Goal: Information Seeking & Learning: Learn about a topic

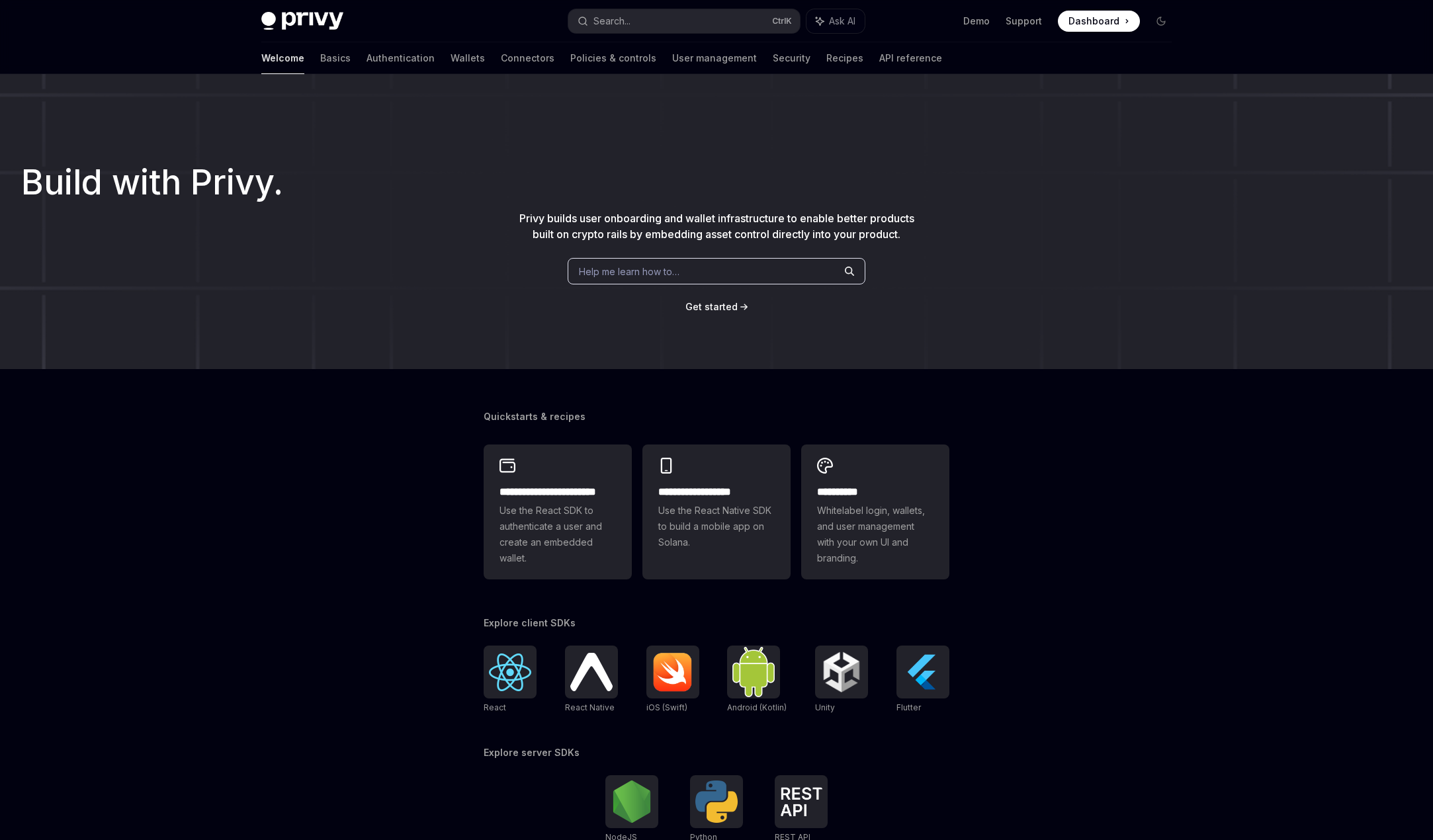
click at [300, 61] on div "Welcome Basics Authentication Wallets Connectors Policies & controls User manag…" at bounding box center [602, 58] width 680 height 31
click at [320, 60] on link "Basics" at bounding box center [335, 58] width 31 height 31
type textarea "*"
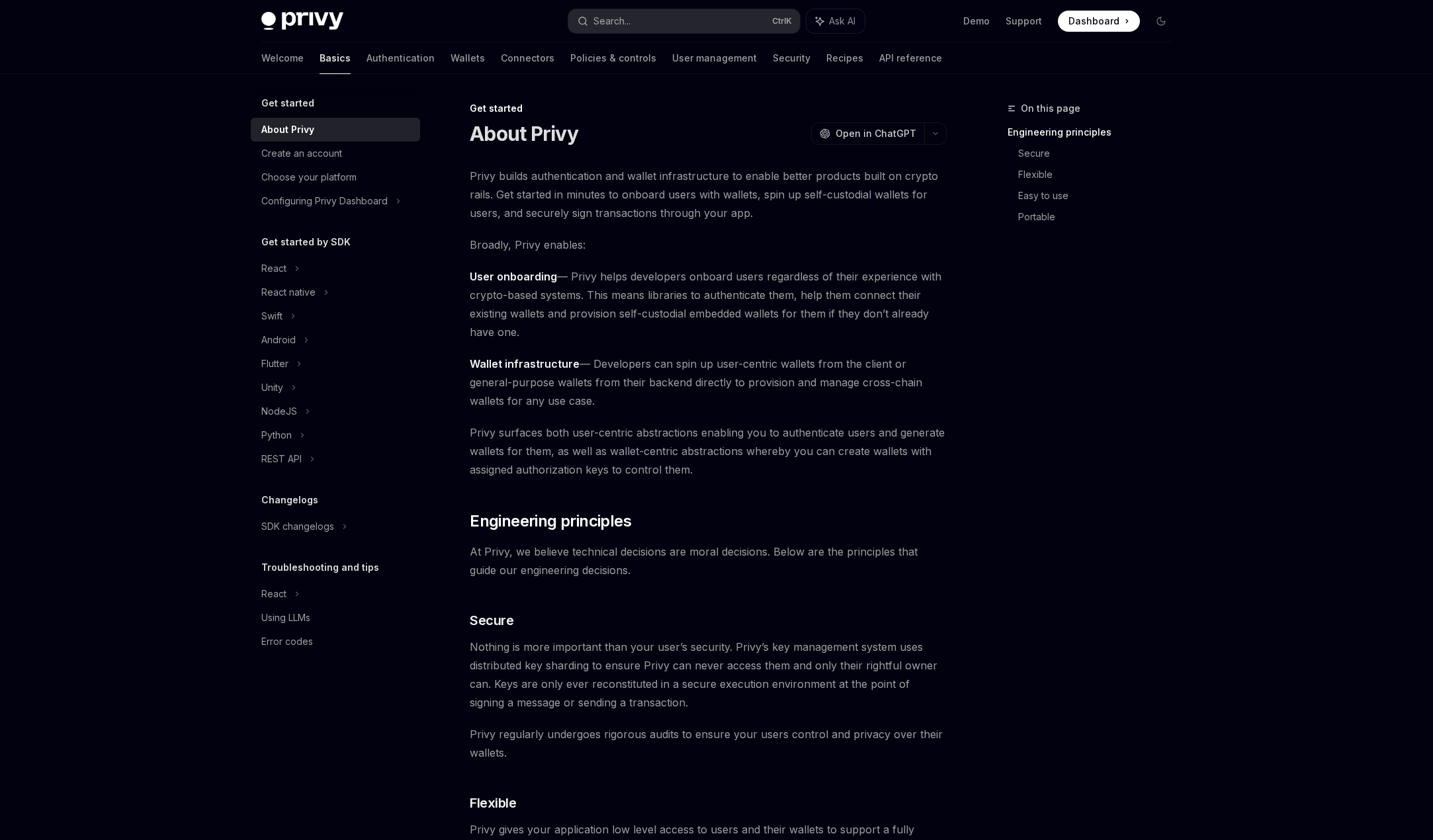
scroll to position [265, 0]
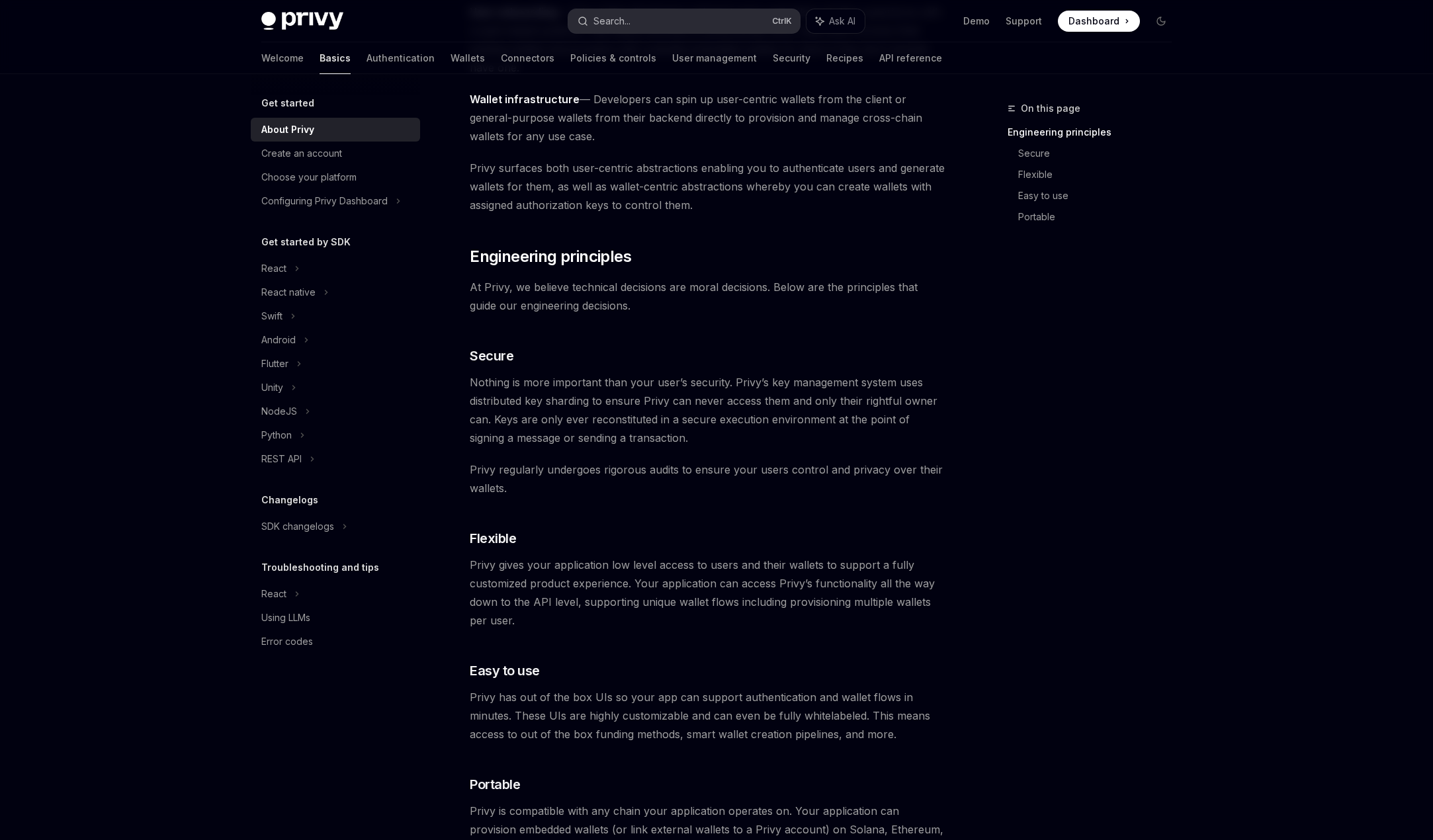
click at [629, 13] on div "Search..." at bounding box center [612, 21] width 37 height 16
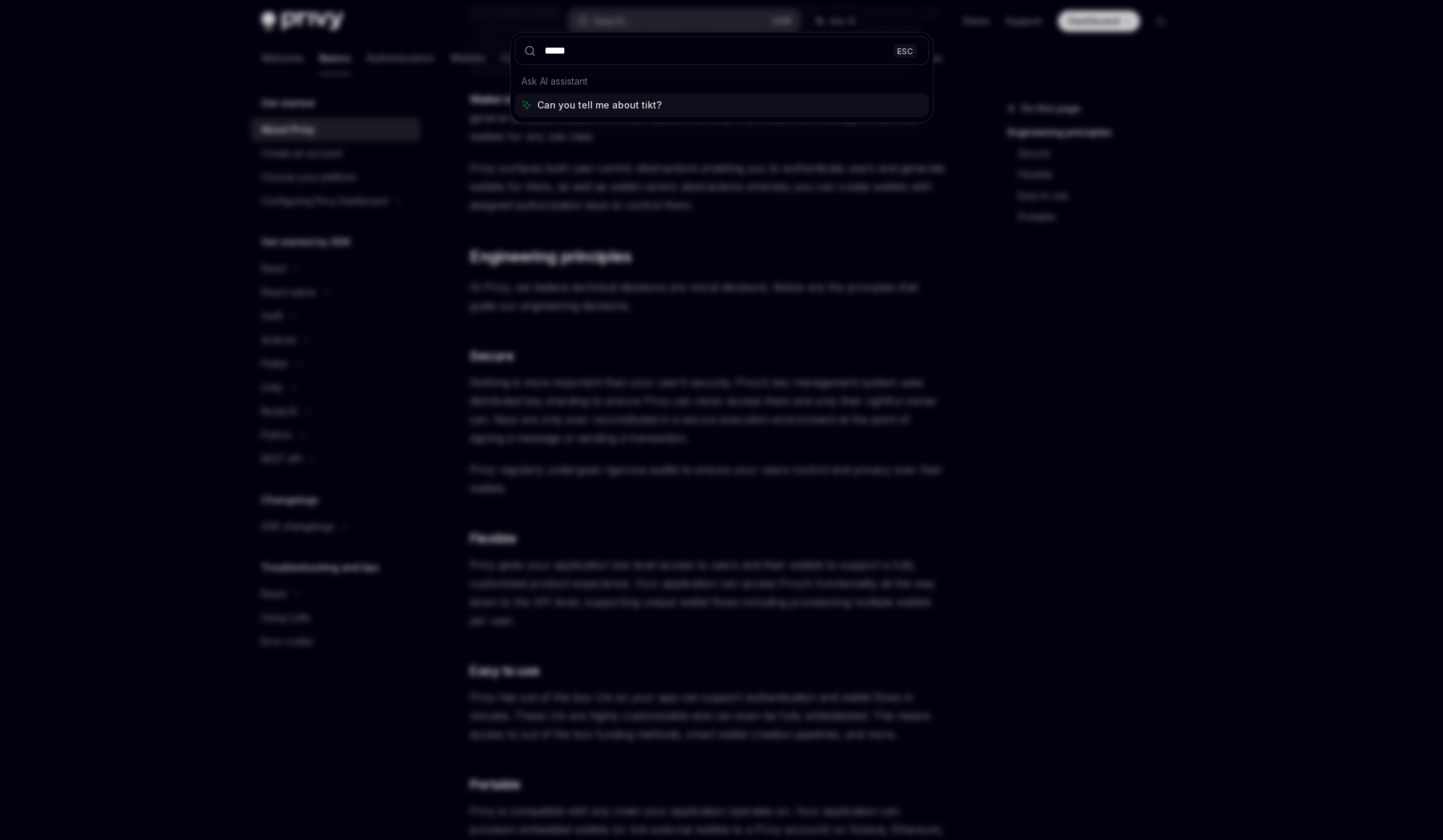
type input "******"
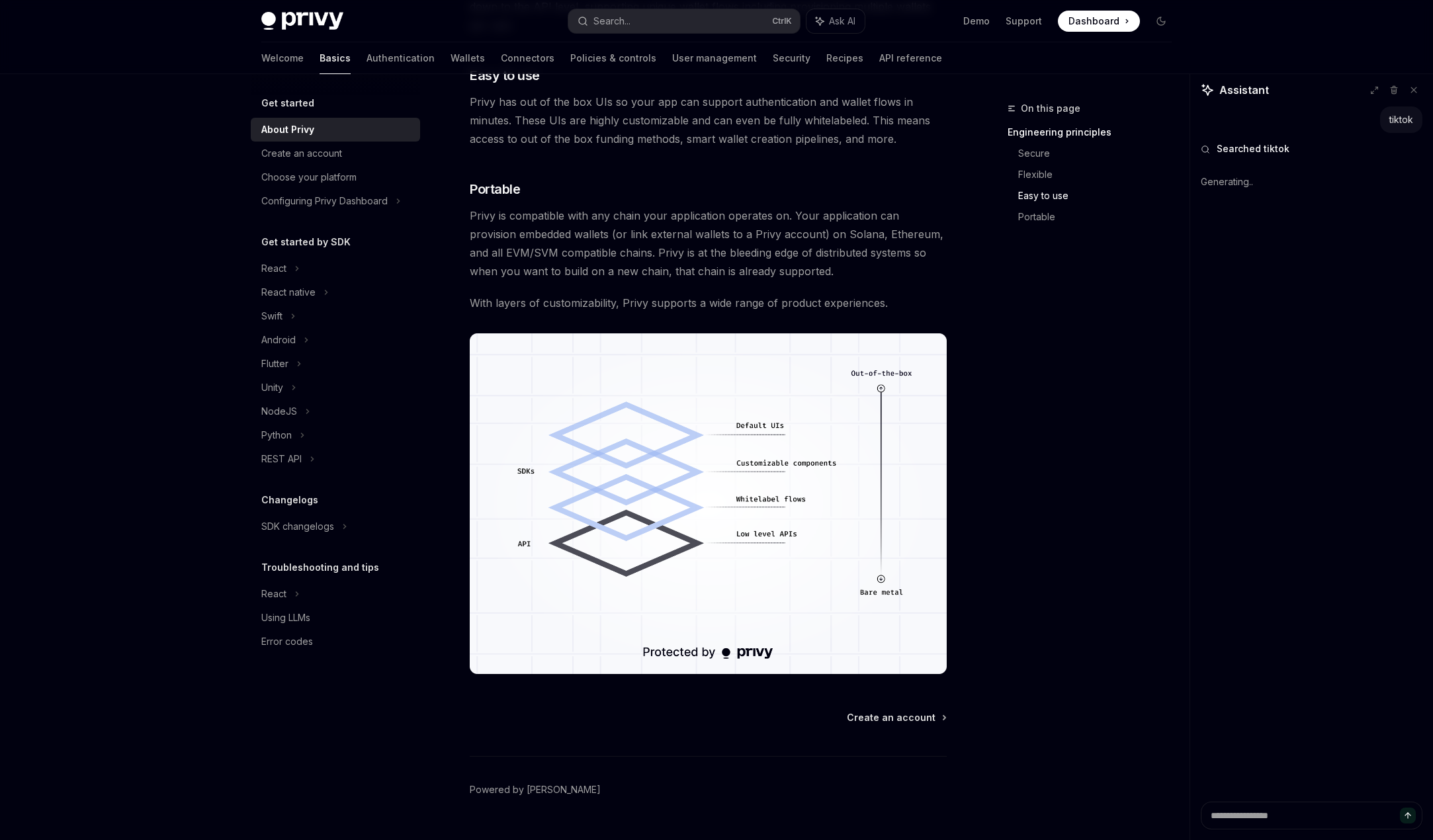
scroll to position [890, 0]
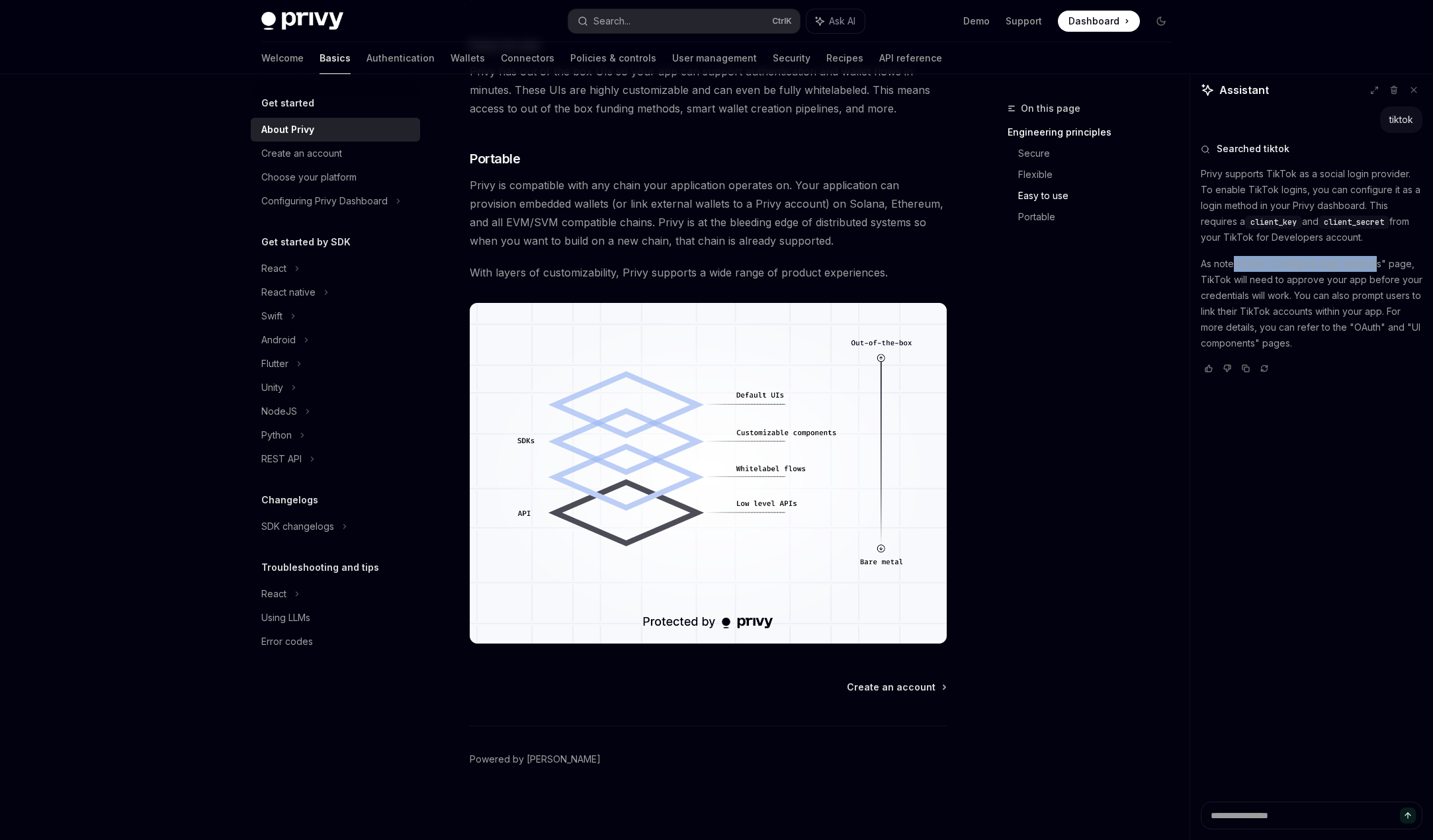
drag, startPoint x: 1235, startPoint y: 265, endPoint x: 1374, endPoint y: 260, distance: 139.1
click at [1374, 260] on p "As noted in the "Configure login methods" page, TikTok will need to approve you…" at bounding box center [1311, 303] width 221 height 95
drag, startPoint x: 1279, startPoint y: 294, endPoint x: 1374, endPoint y: 291, distance: 95.0
click at [1374, 291] on p "As noted in the "Configure login methods" page, TikTok will need to approve you…" at bounding box center [1311, 303] width 221 height 95
click at [1248, 332] on p "As noted in the "Configure login methods" page, TikTok will need to approve you…" at bounding box center [1311, 303] width 221 height 95
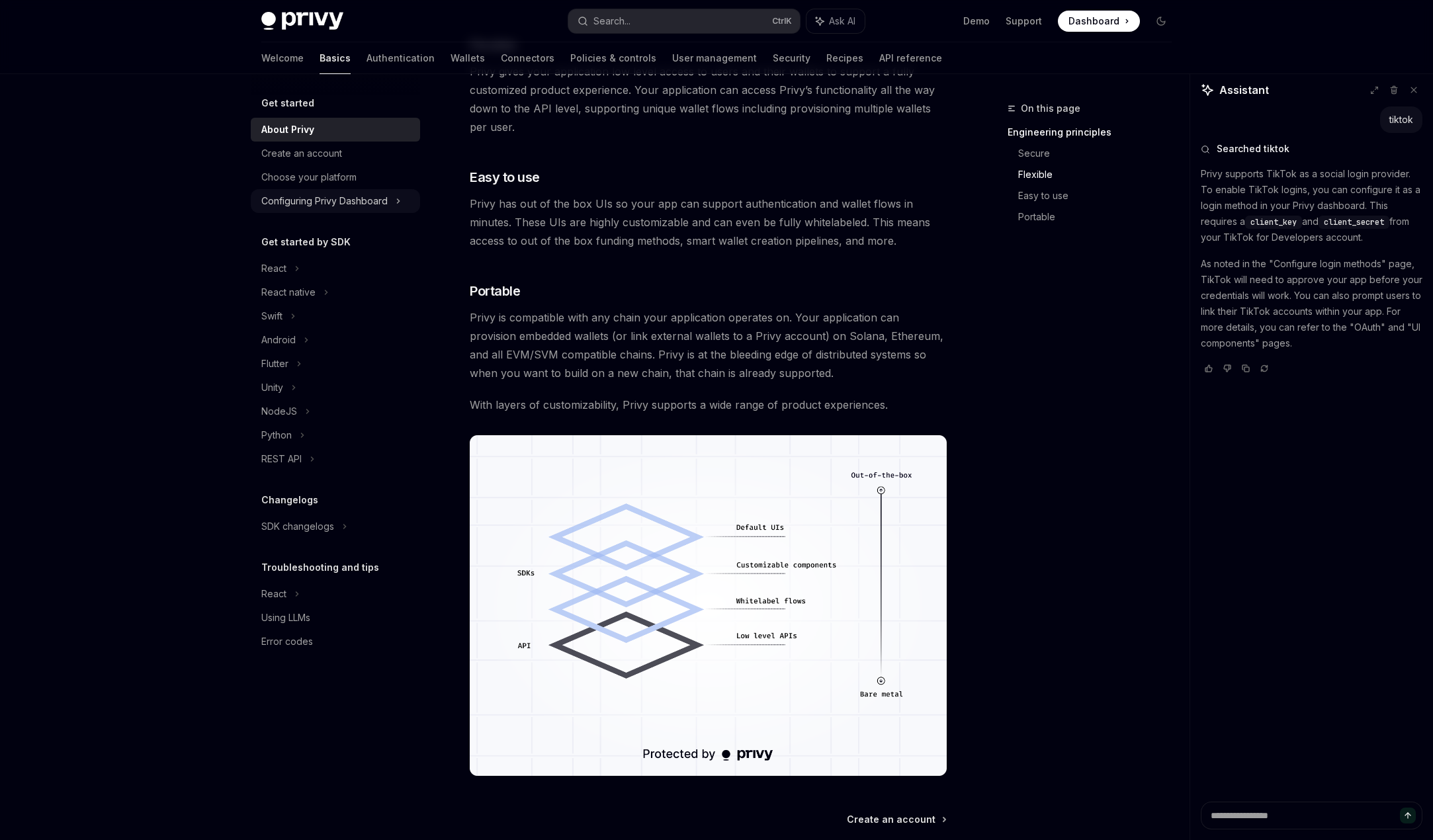
scroll to position [626, 0]
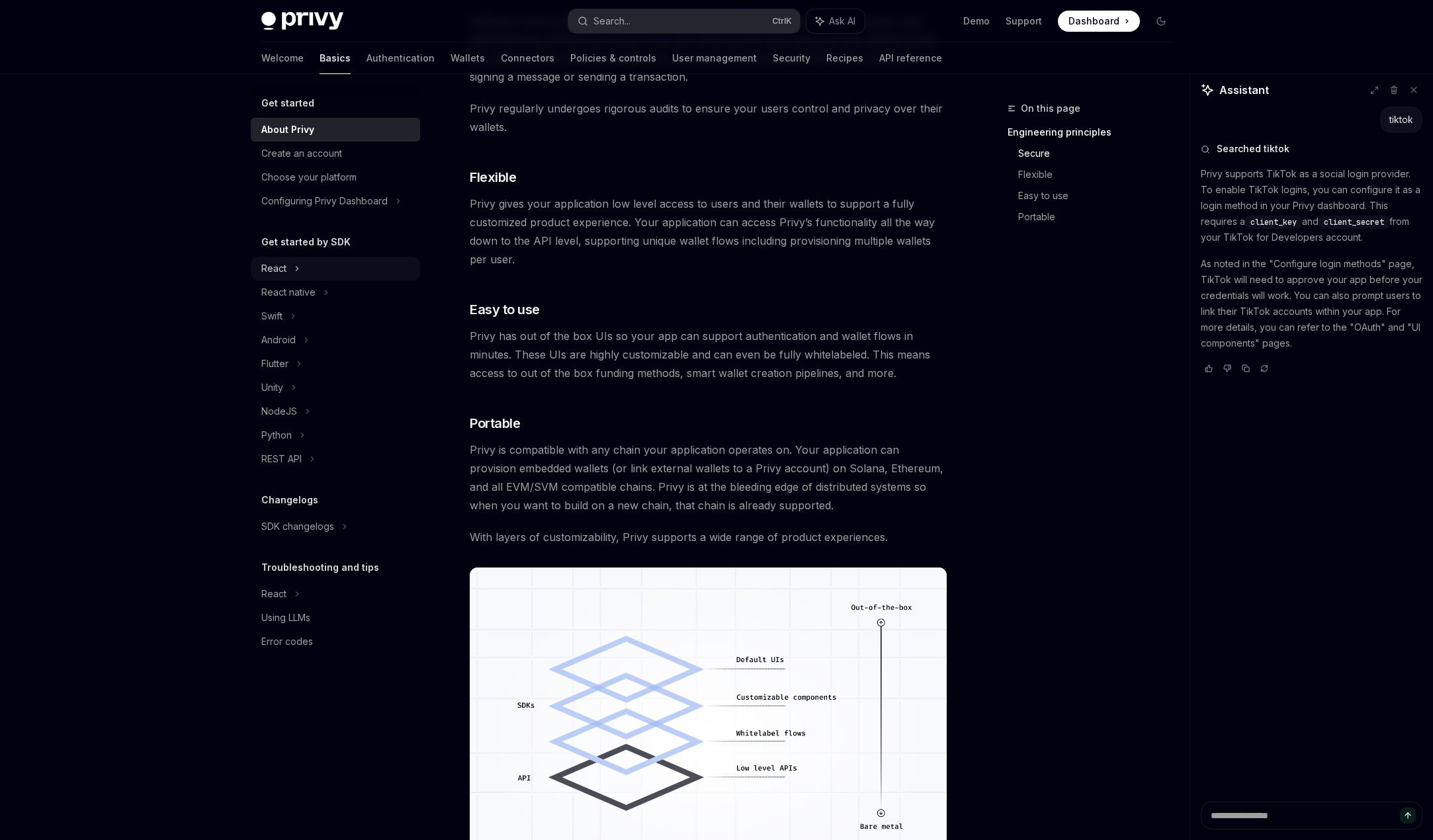
click at [305, 271] on div "React" at bounding box center [335, 268] width 170 height 24
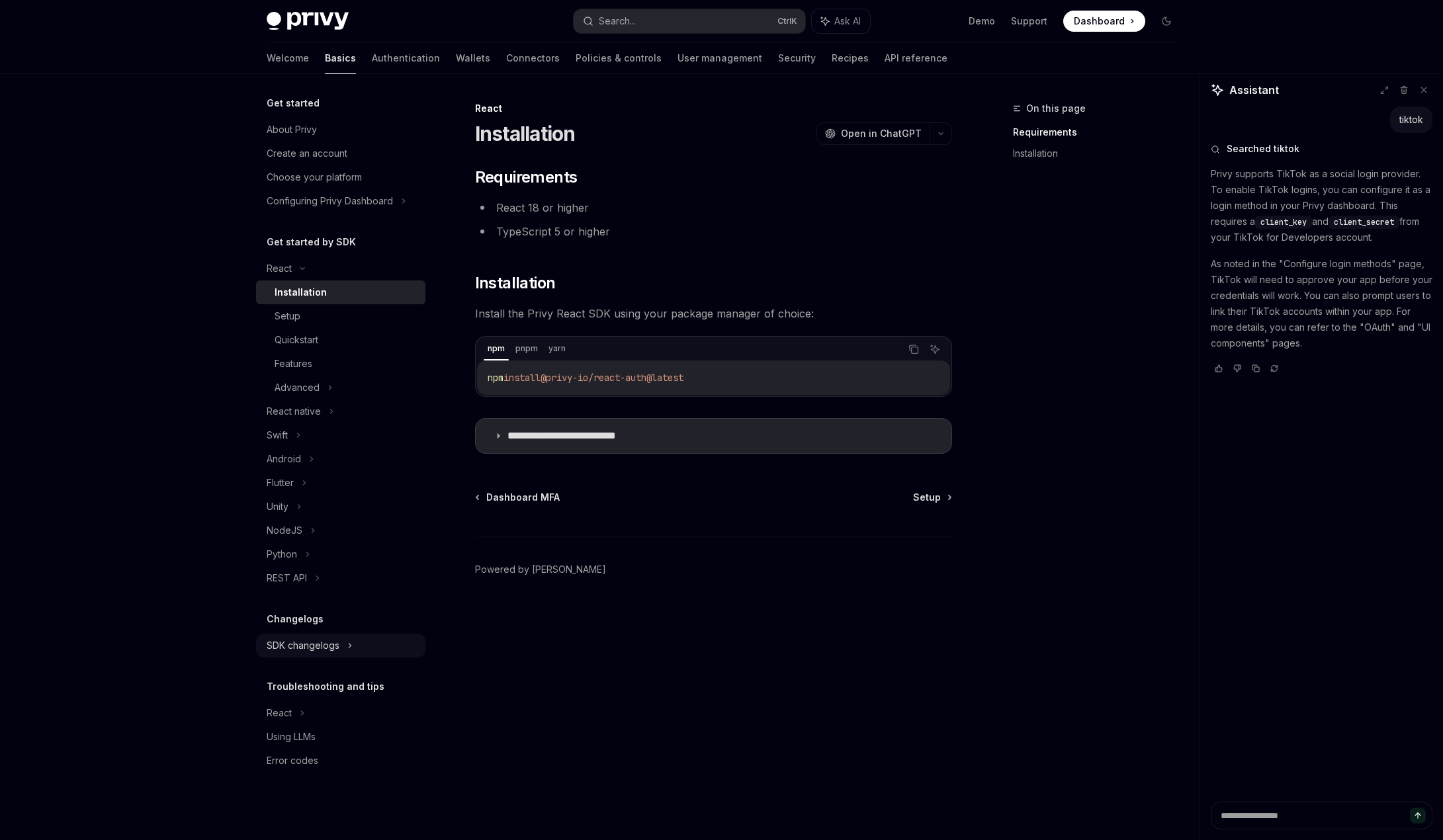
click at [292, 277] on div "SDK changelogs" at bounding box center [280, 268] width 25 height 16
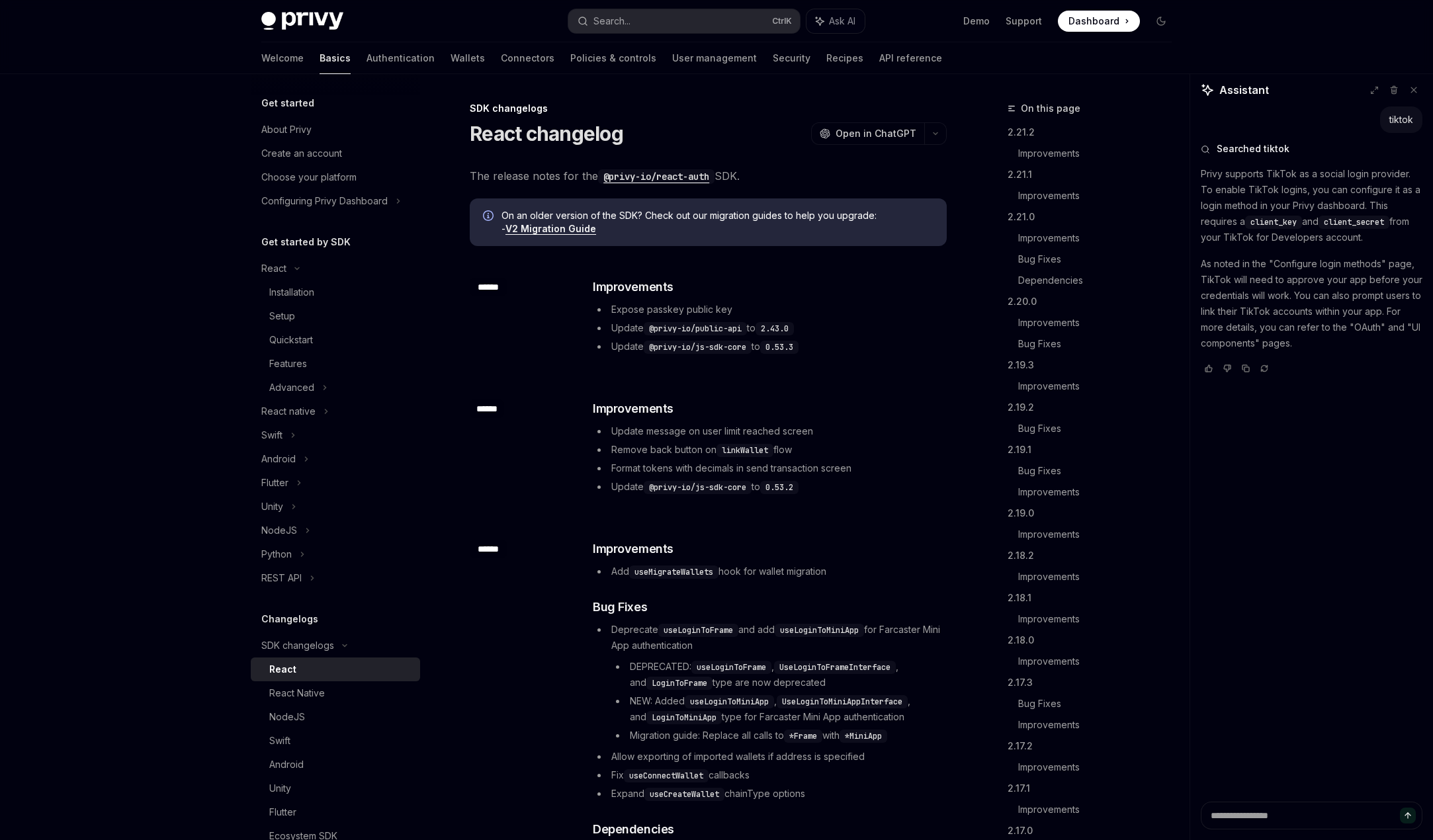
scroll to position [197, 0]
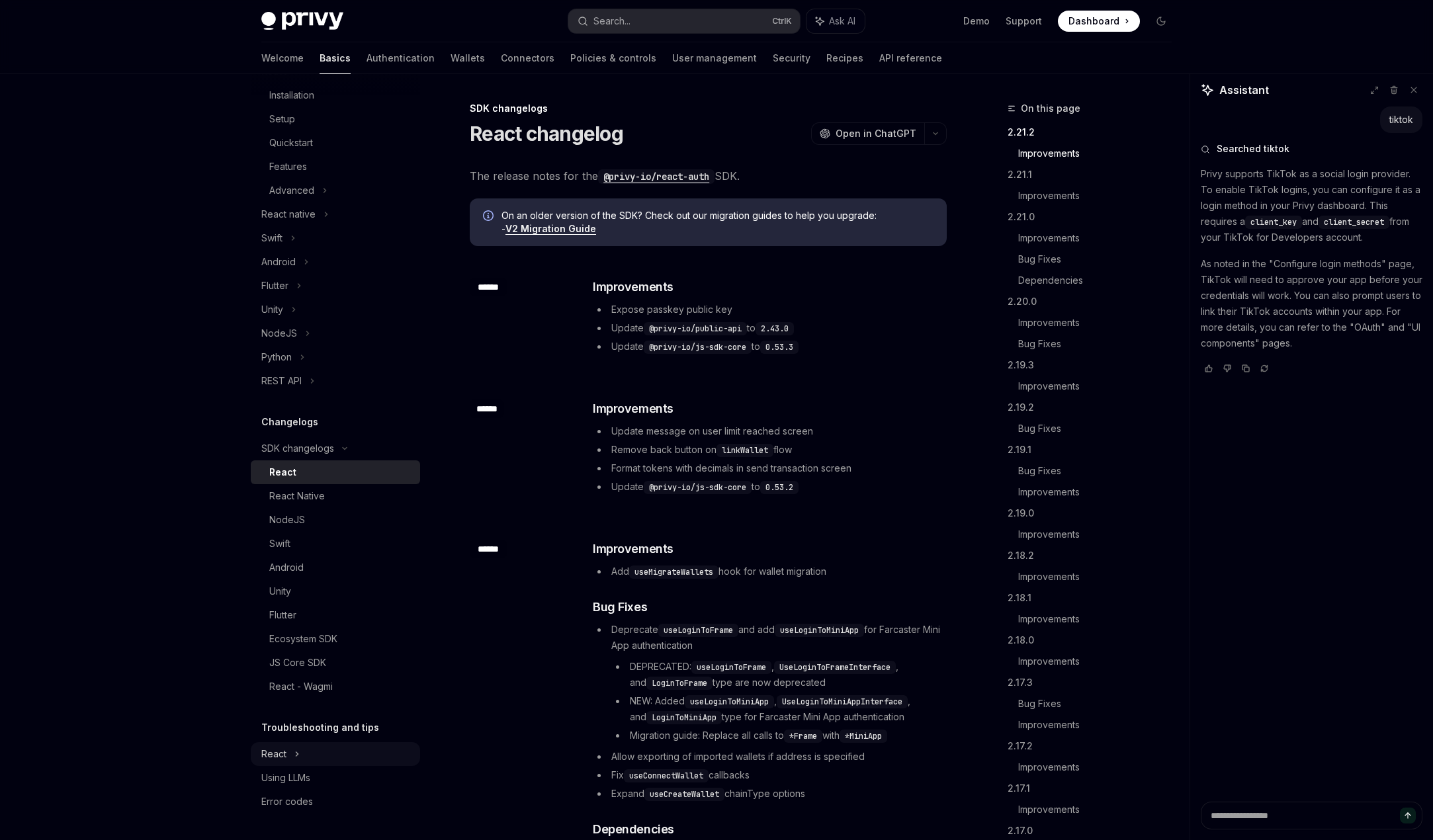
click at [313, 83] on div "React" at bounding box center [335, 72] width 170 height 24
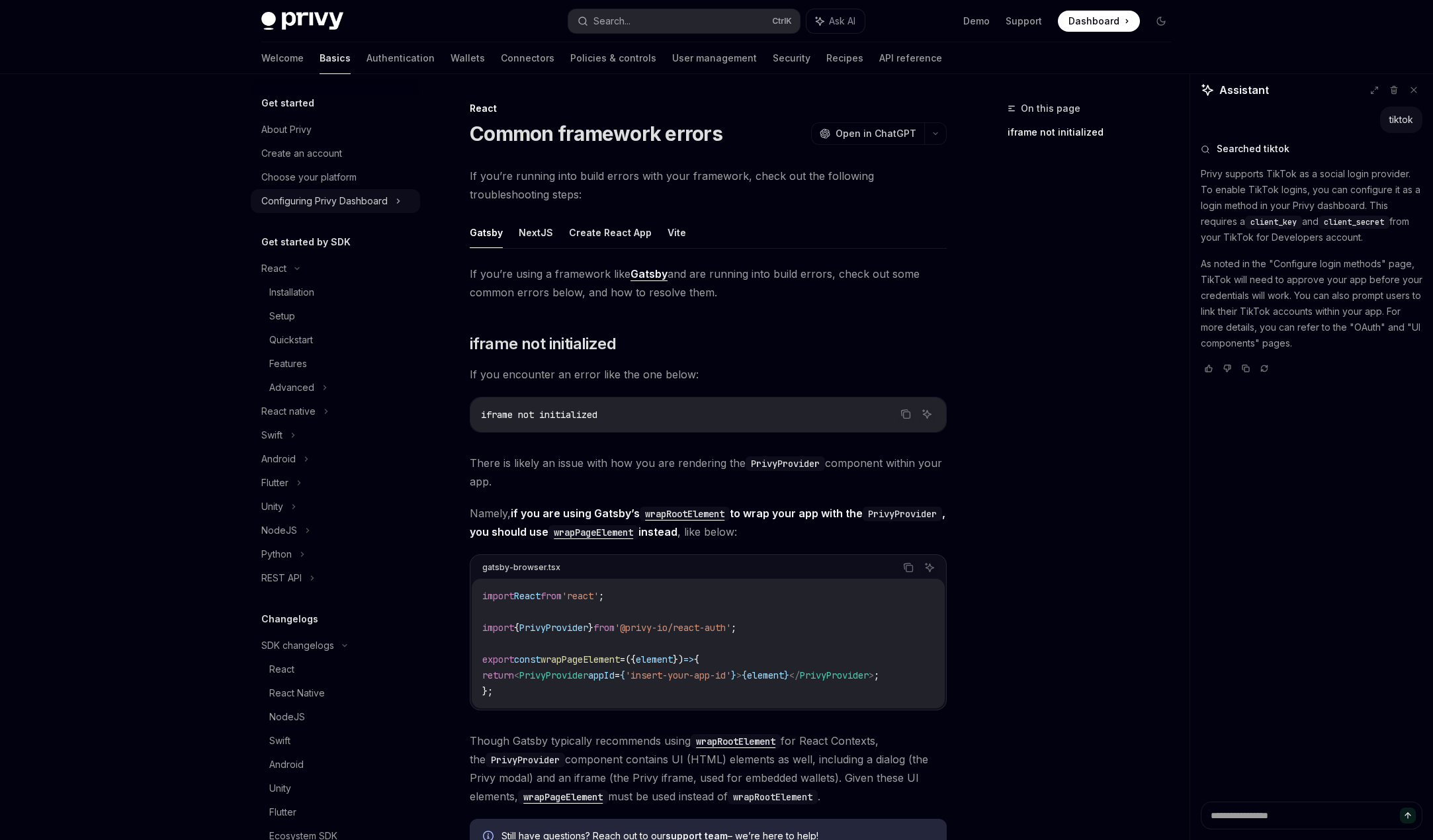
click at [345, 200] on div "Configuring Privy Dashboard" at bounding box center [324, 200] width 126 height 16
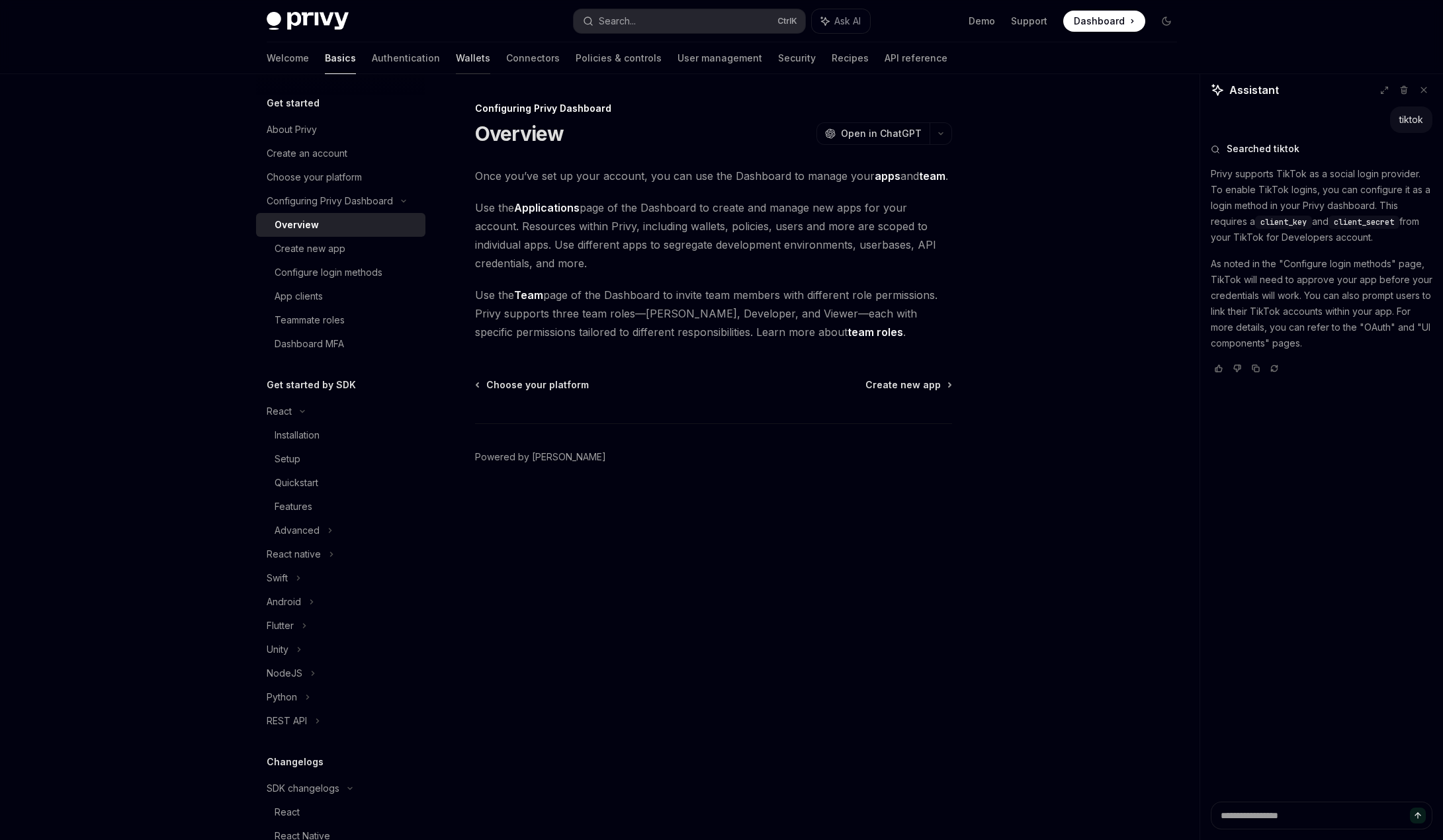
click at [456, 51] on link "Wallets" at bounding box center [473, 58] width 34 height 31
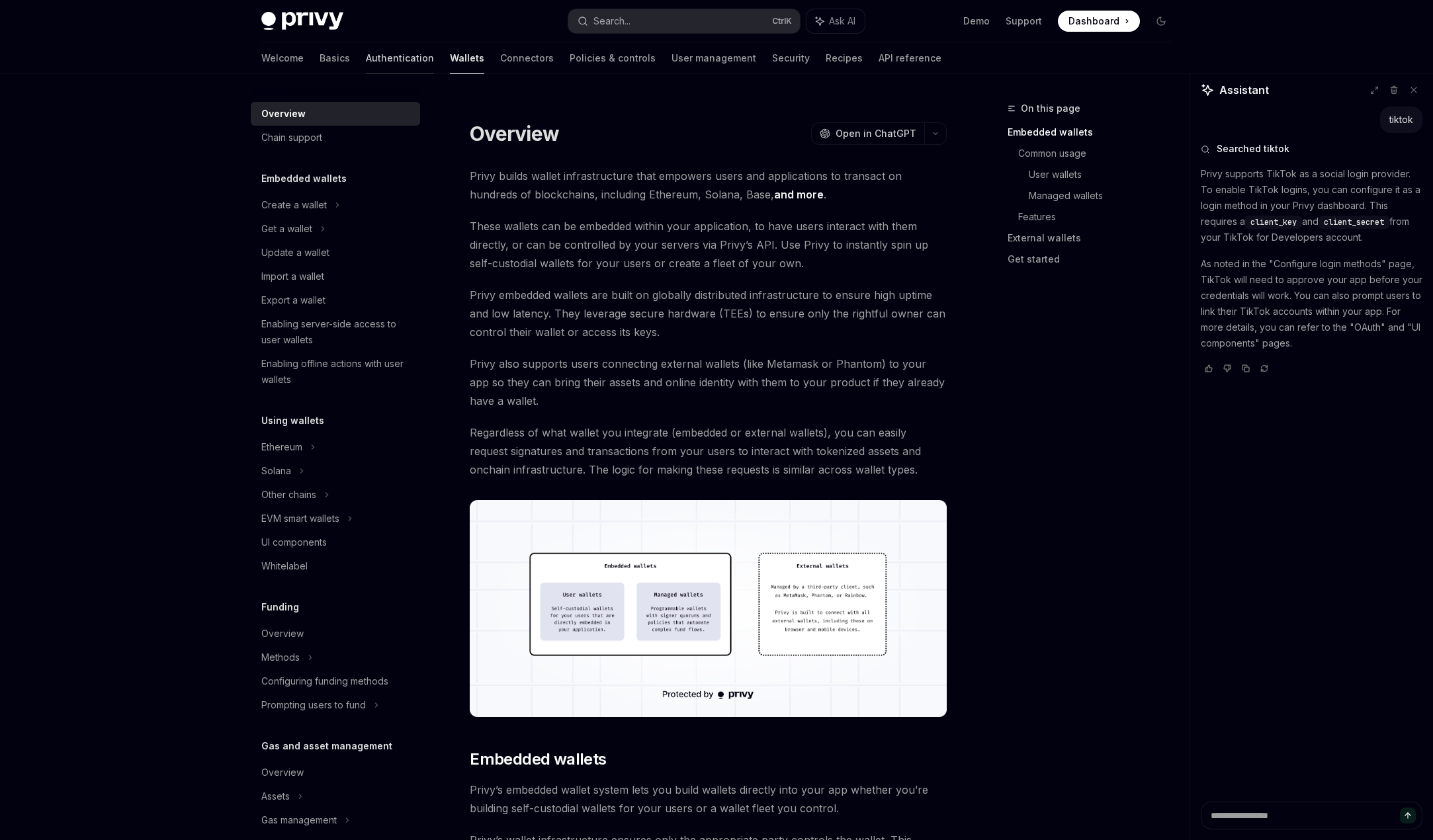
click at [366, 68] on link "Authentication" at bounding box center [399, 58] width 68 height 31
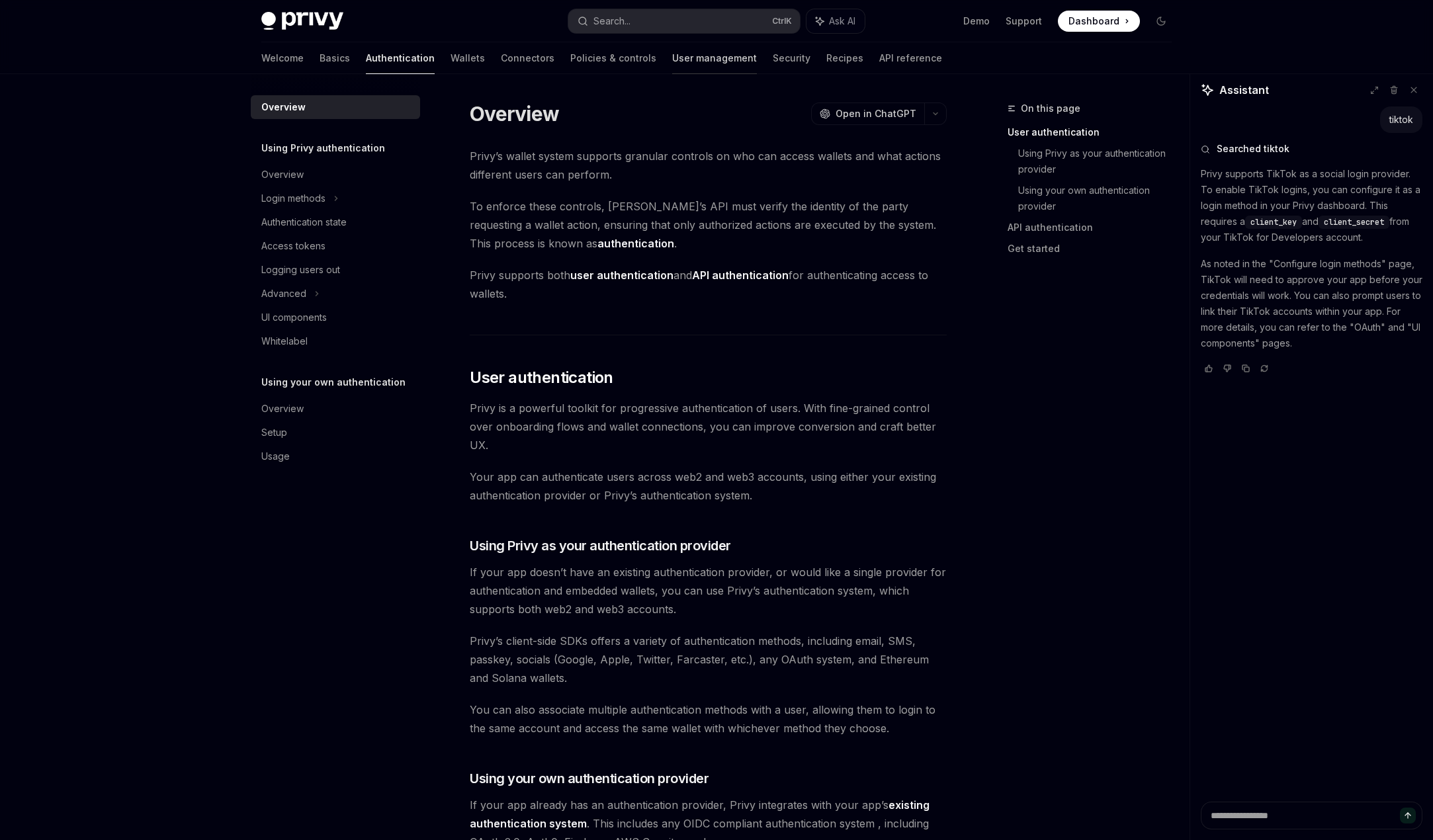
click at [672, 67] on link "User management" at bounding box center [714, 58] width 84 height 31
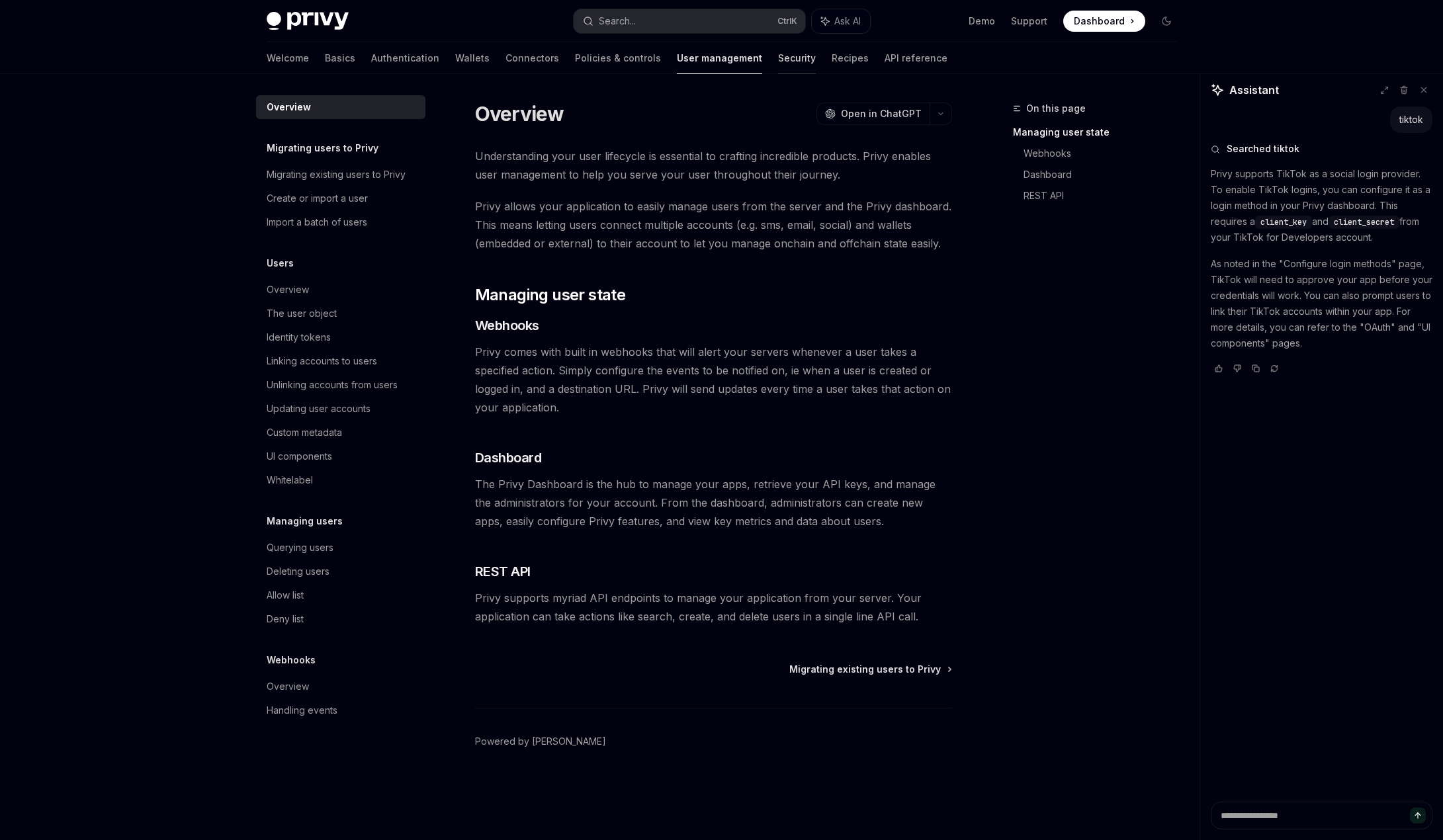
click at [778, 64] on link "Security" at bounding box center [797, 58] width 37 height 31
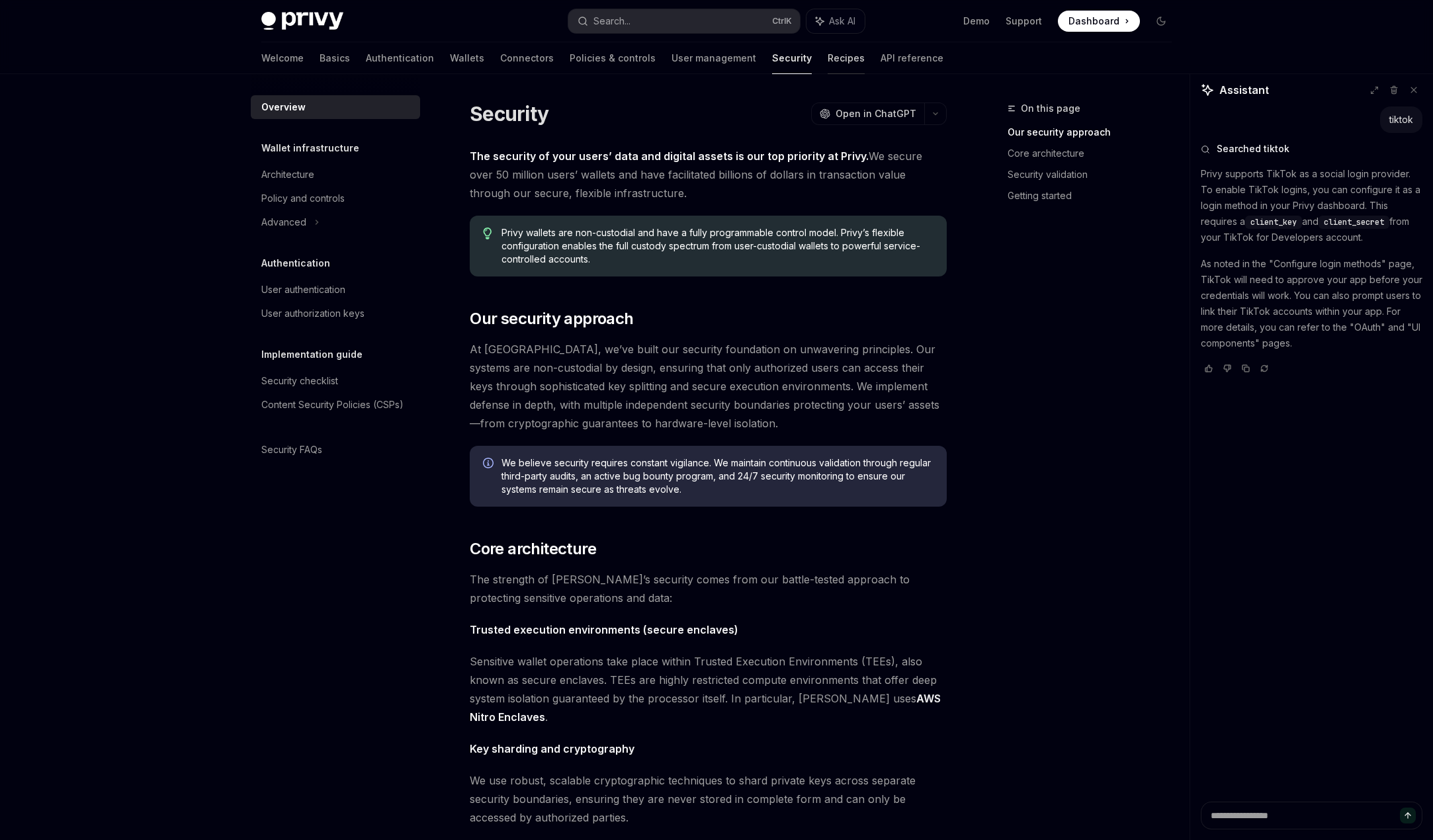
click at [828, 67] on link "Recipes" at bounding box center [846, 58] width 37 height 31
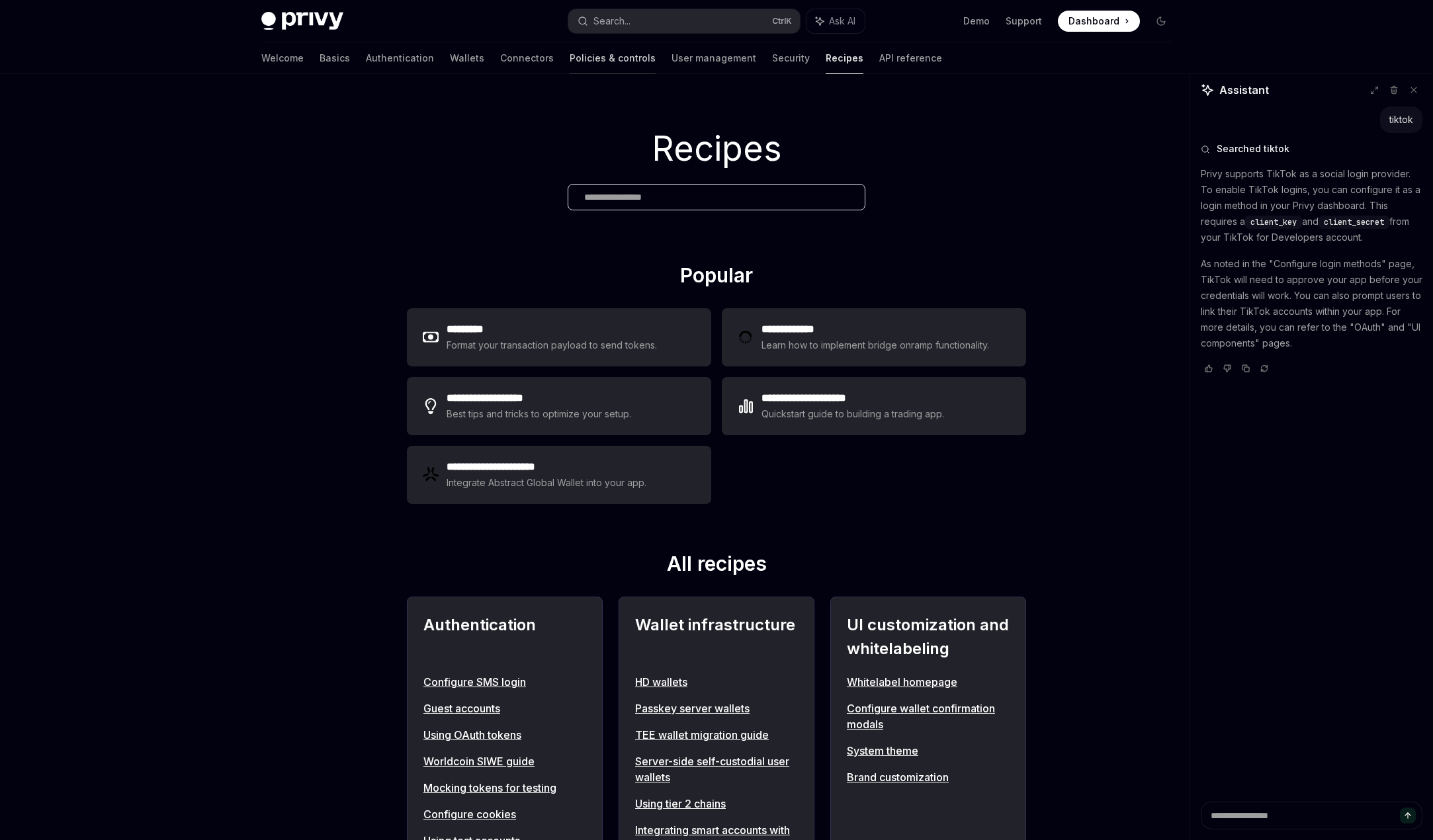
click at [570, 65] on link "Policies & controls" at bounding box center [612, 58] width 86 height 31
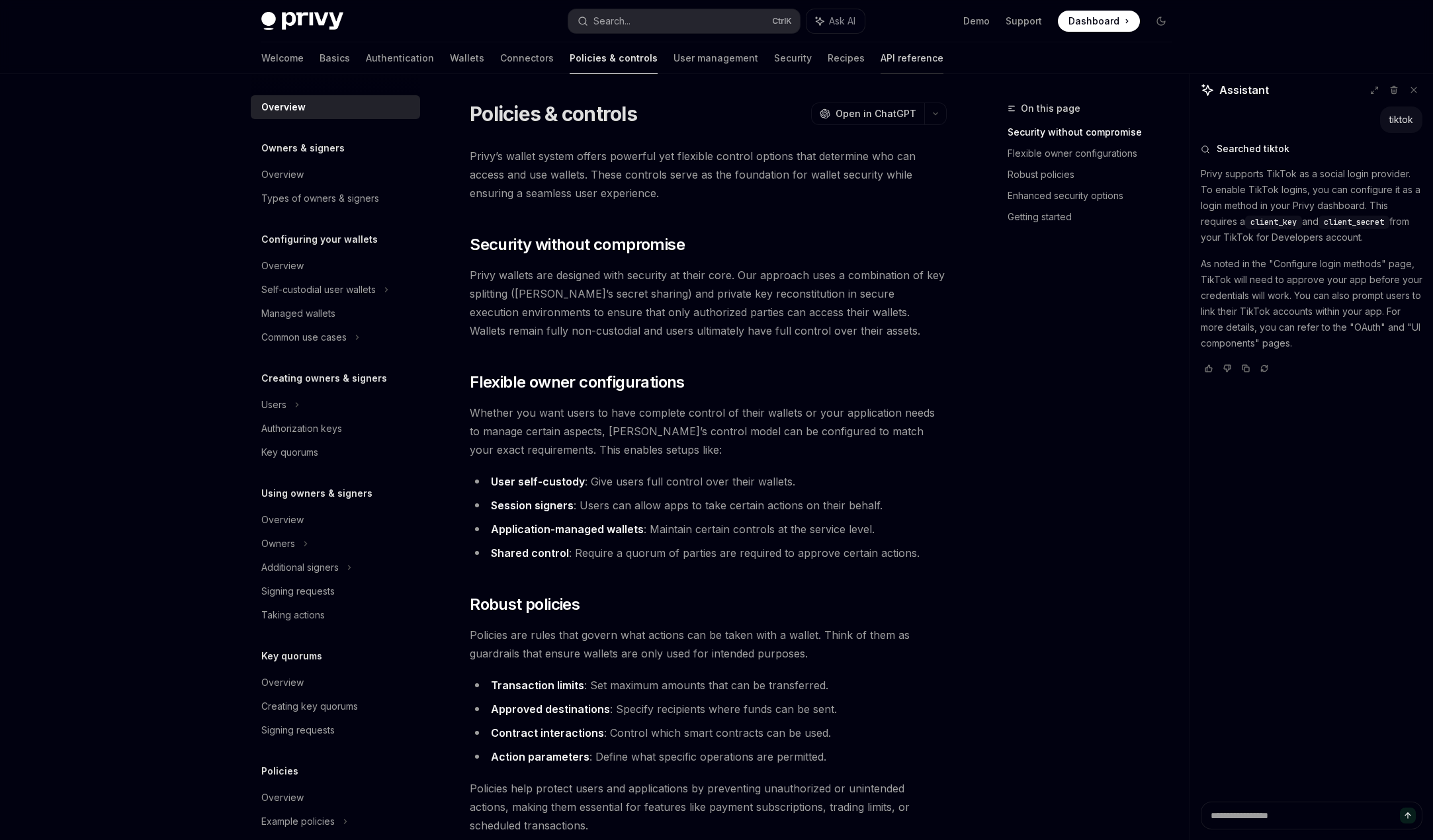
click at [881, 55] on link "API reference" at bounding box center [912, 58] width 63 height 31
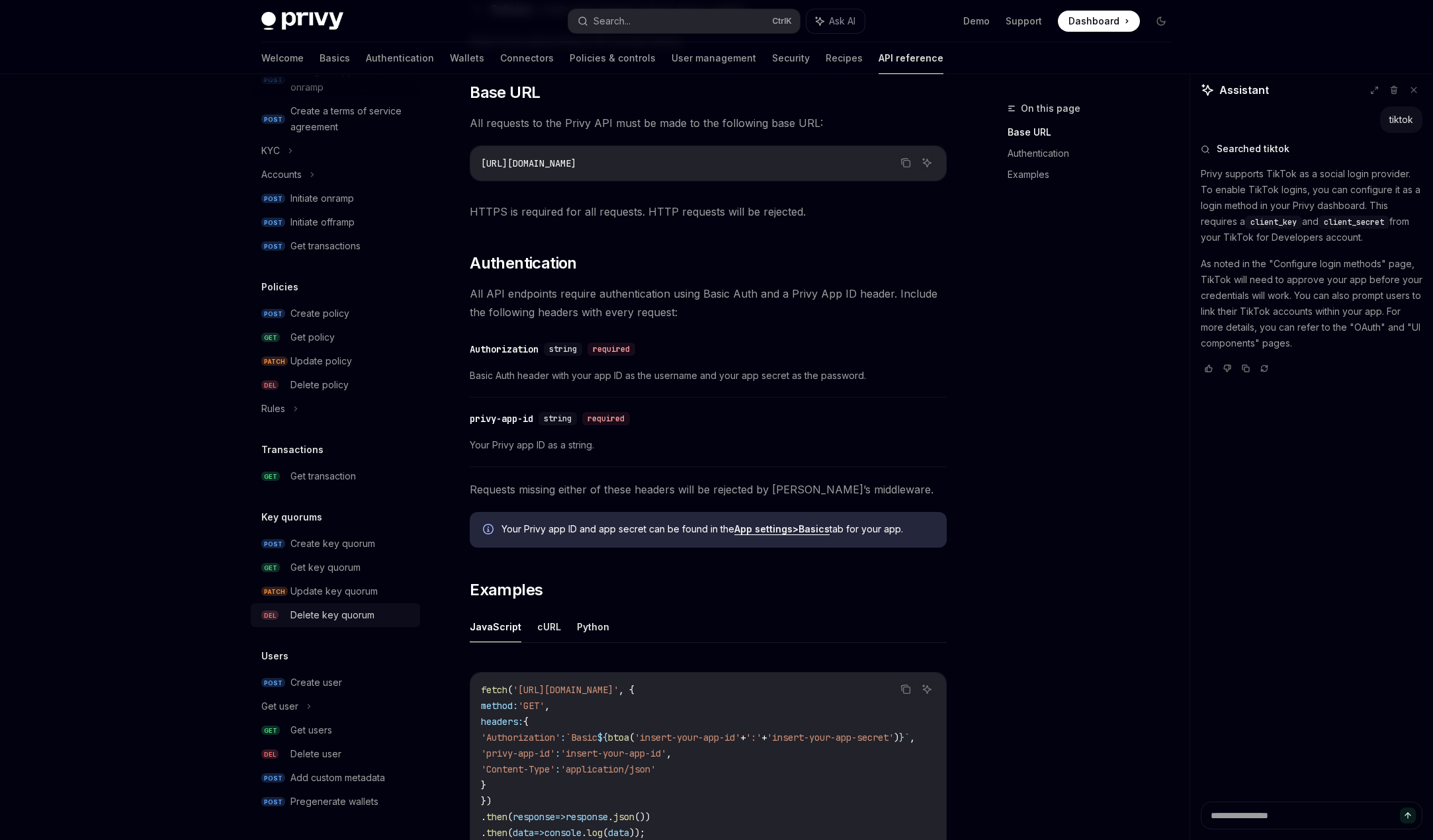
scroll to position [564, 0]
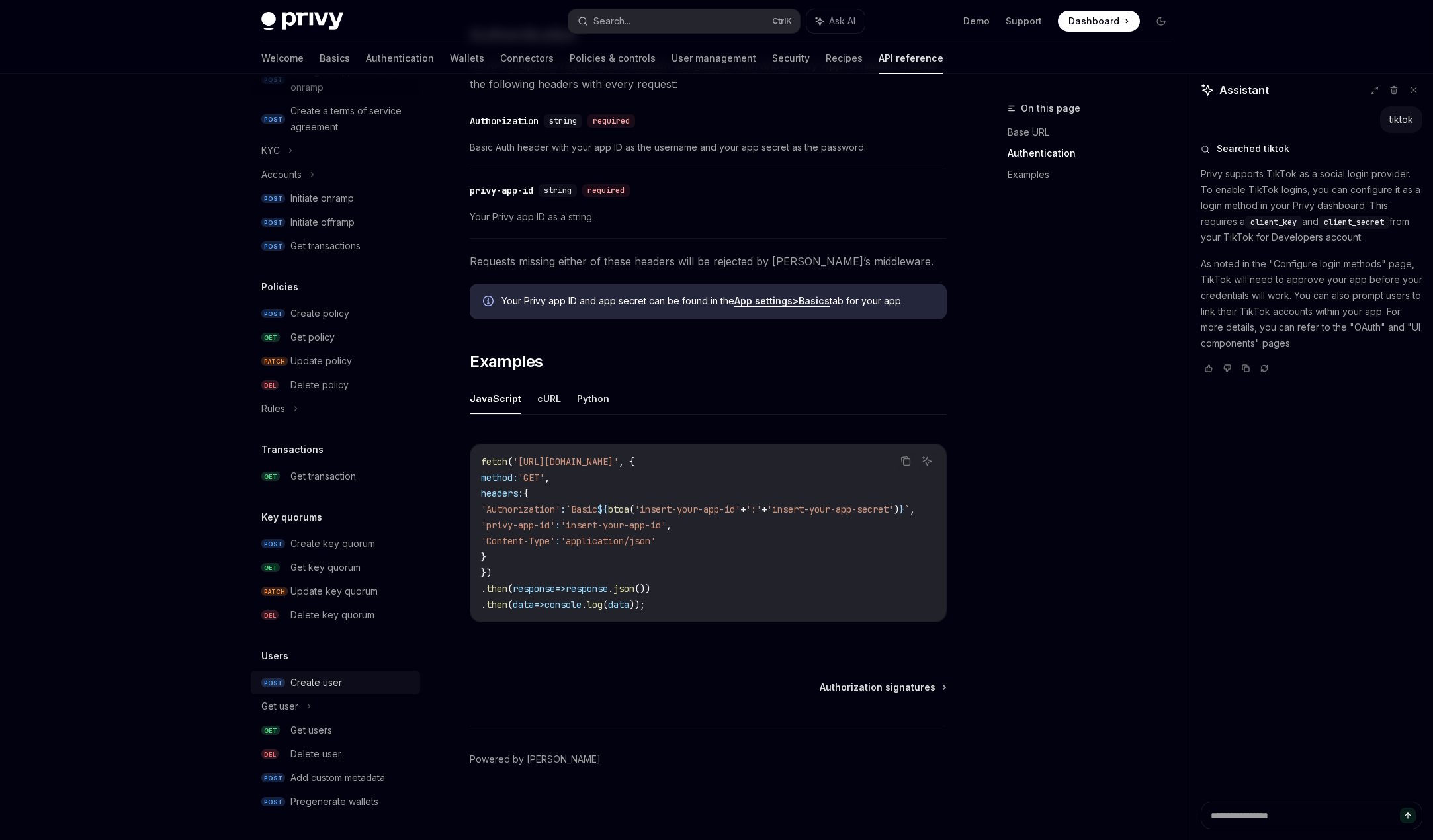
click at [312, 676] on div "Create user" at bounding box center [315, 682] width 52 height 16
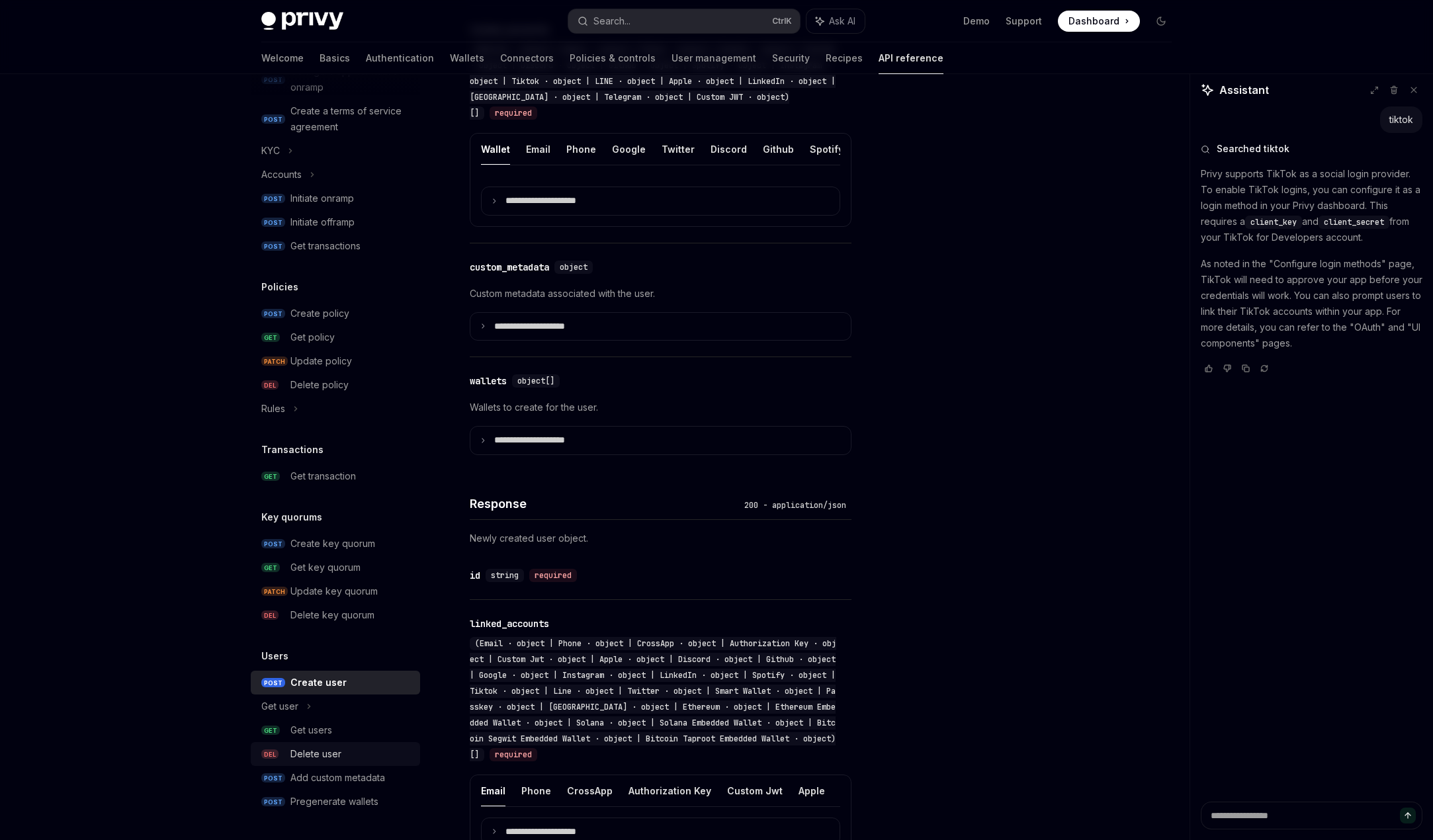
click at [312, 744] on link "DEL Delete user" at bounding box center [335, 754] width 170 height 24
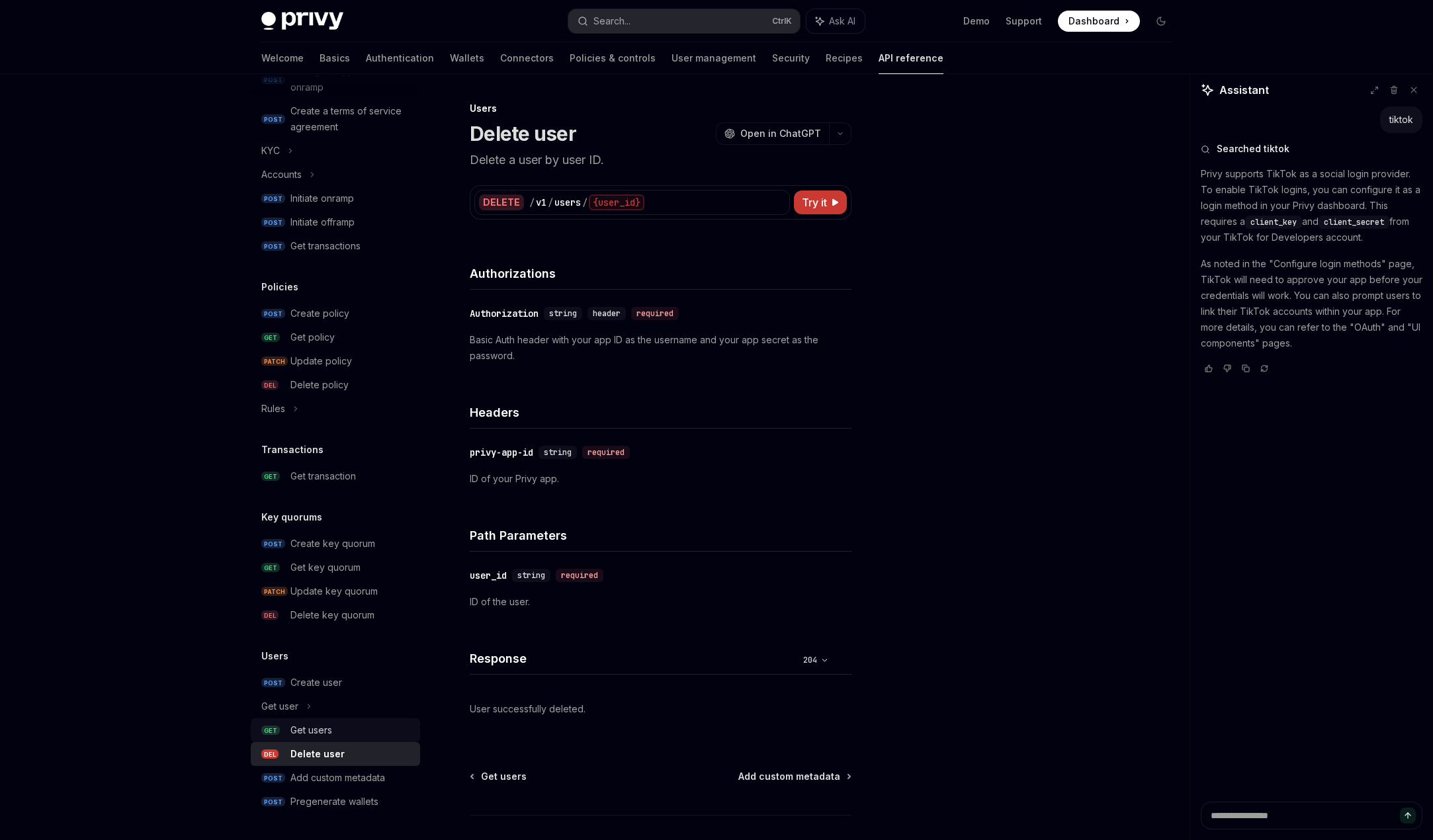
click at [315, 729] on div "Get users" at bounding box center [311, 729] width 42 height 16
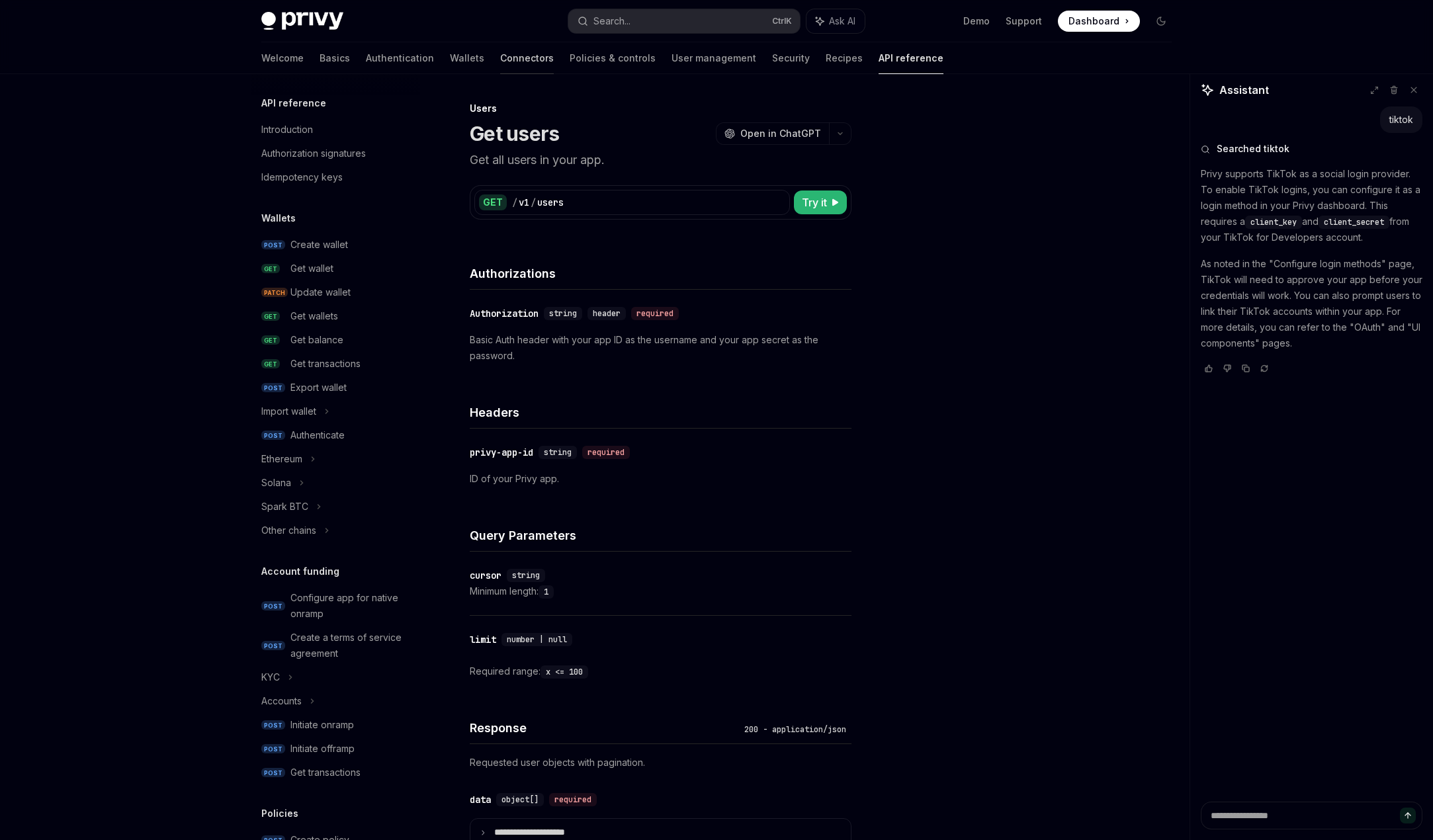
click at [500, 54] on link "Connectors" at bounding box center [527, 58] width 54 height 31
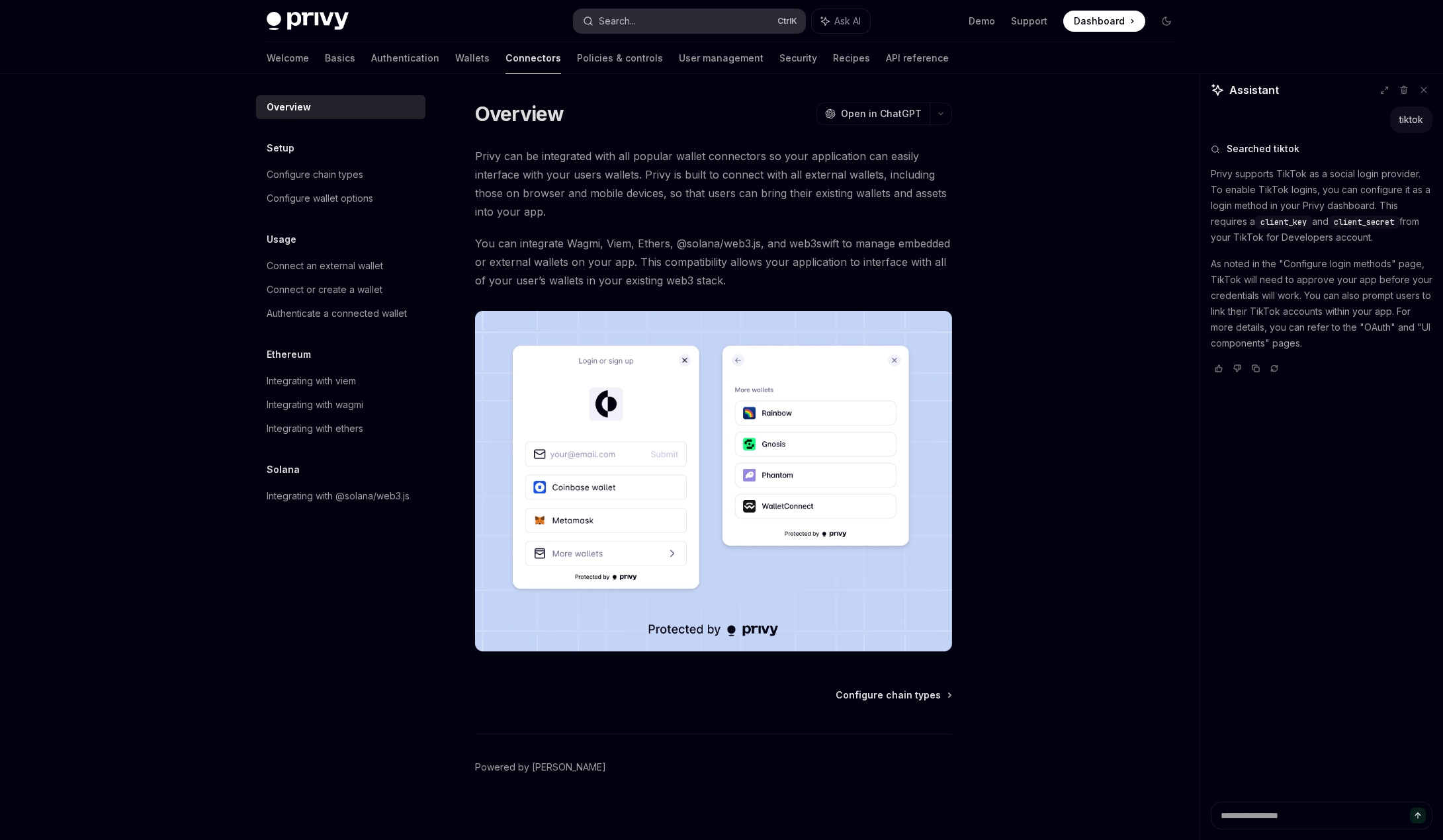
click at [645, 20] on button "Search... Ctrl K" at bounding box center [689, 21] width 232 height 24
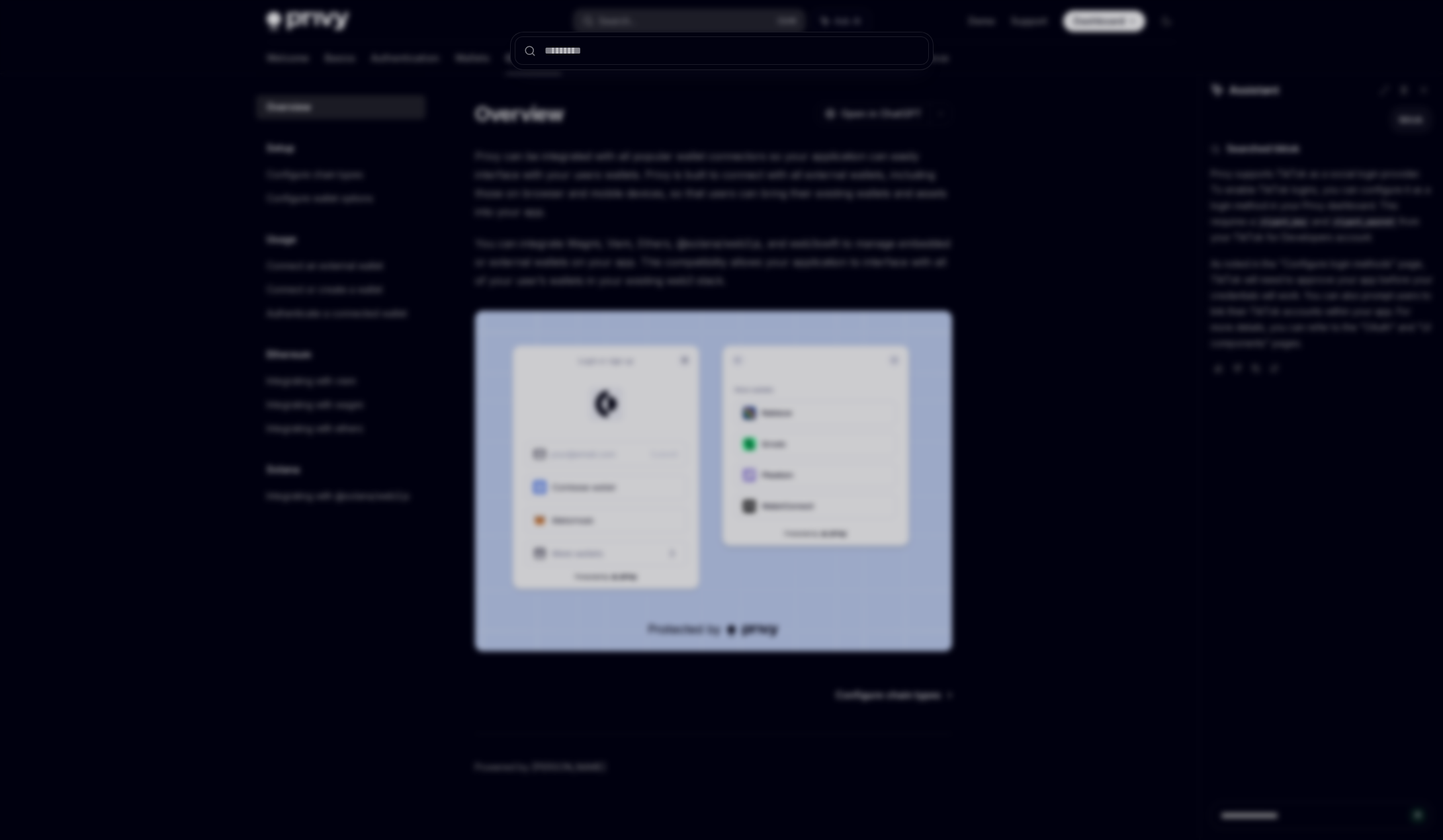
drag, startPoint x: 984, startPoint y: 127, endPoint x: 999, endPoint y: 135, distance: 17.0
click at [999, 135] on div at bounding box center [722, 420] width 1443 height 840
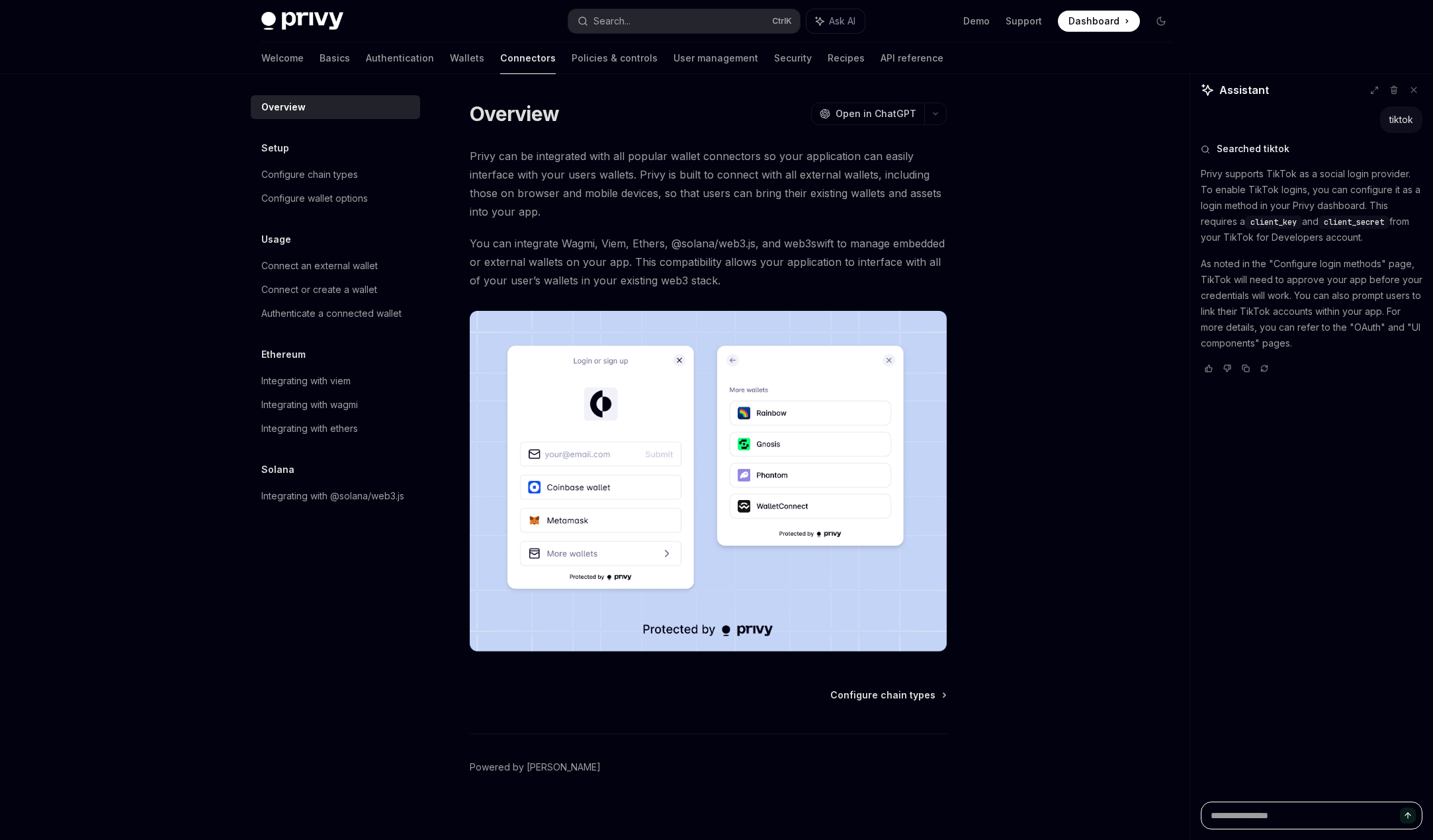
click at [1278, 814] on textarea at bounding box center [1311, 815] width 221 height 28
click at [324, 402] on div "Integrating with wagmi" at bounding box center [309, 404] width 96 height 16
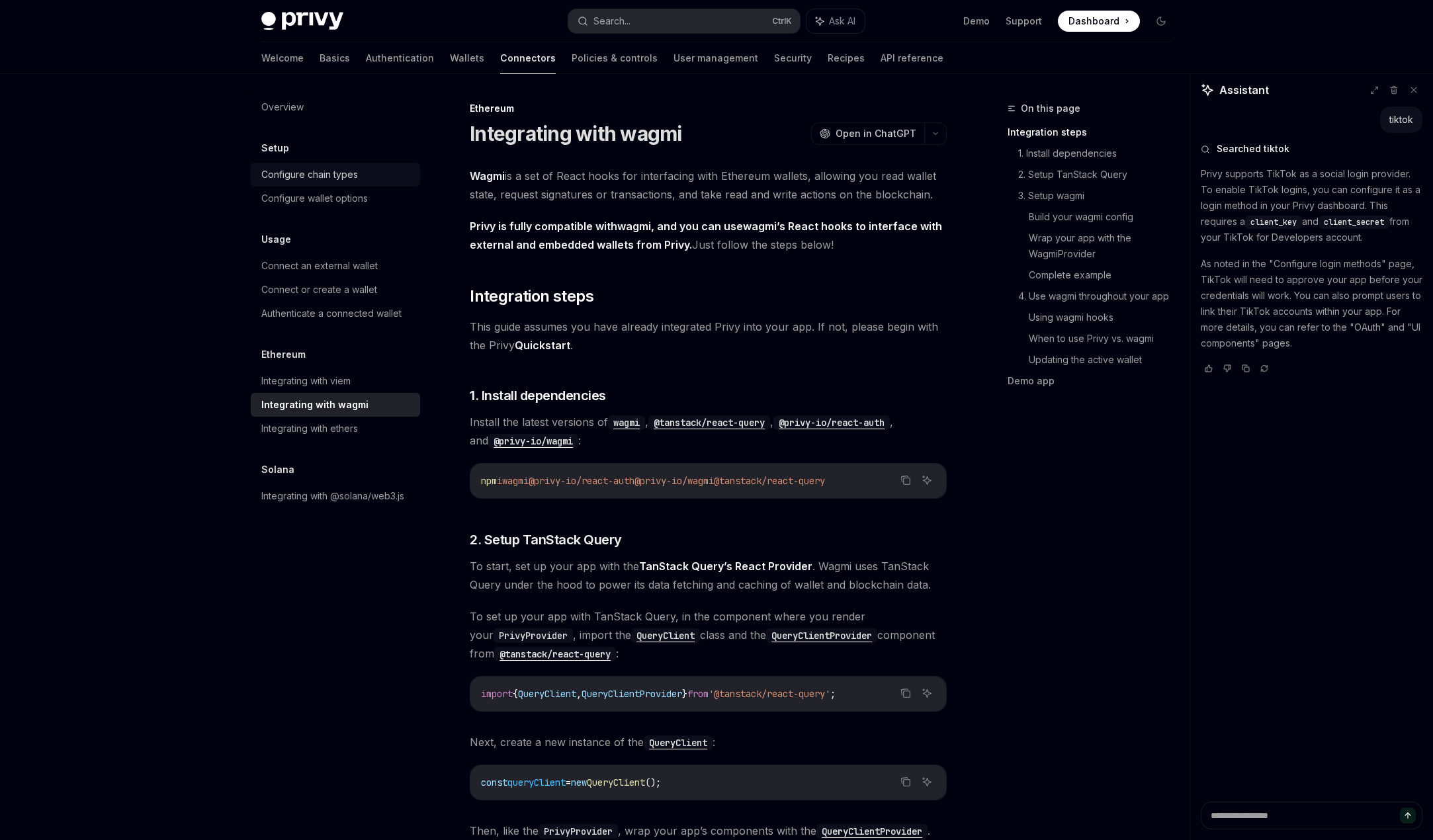
click at [309, 182] on div "Configure chain types" at bounding box center [309, 174] width 96 height 16
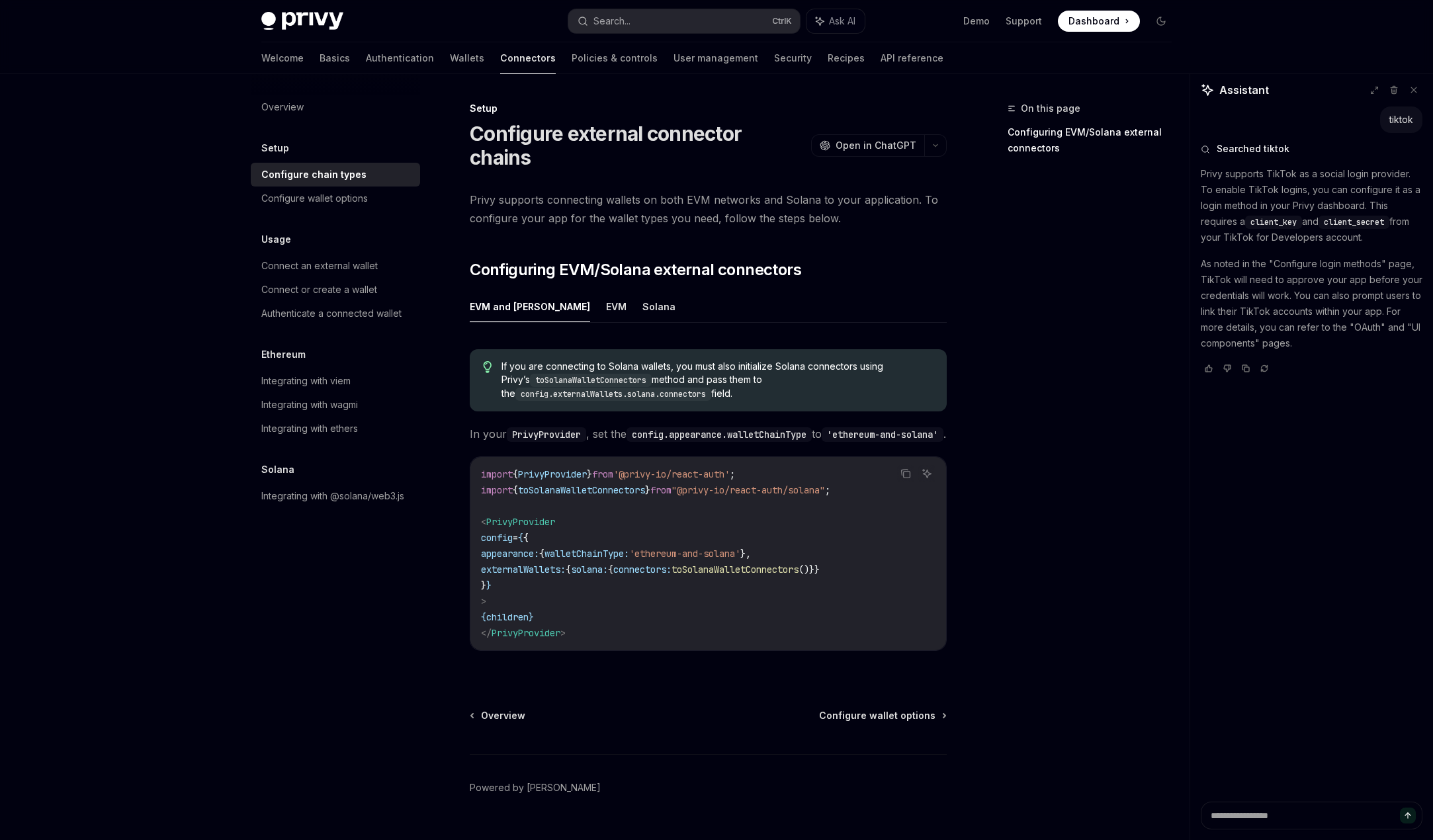
click at [314, 214] on div "Overview Setup Configure chain types Configure wallet options Usage Connect an …" at bounding box center [335, 301] width 170 height 413
click at [491, 48] on div "Welcome Basics Authentication Wallets Connectors Policies & controls User manag…" at bounding box center [603, 58] width 682 height 31
click at [571, 64] on link "Policies & controls" at bounding box center [614, 58] width 86 height 31
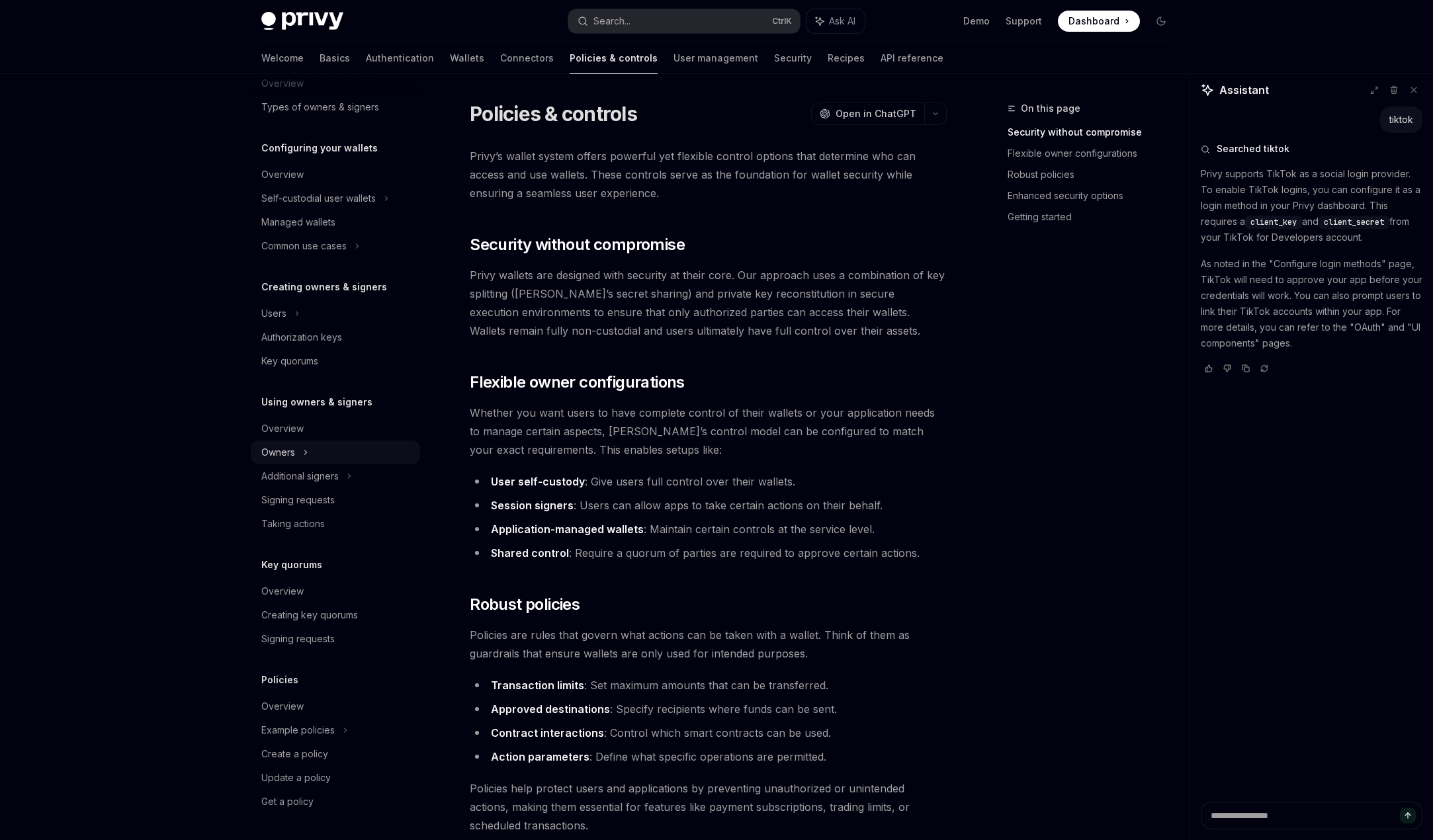
scroll to position [66, 0]
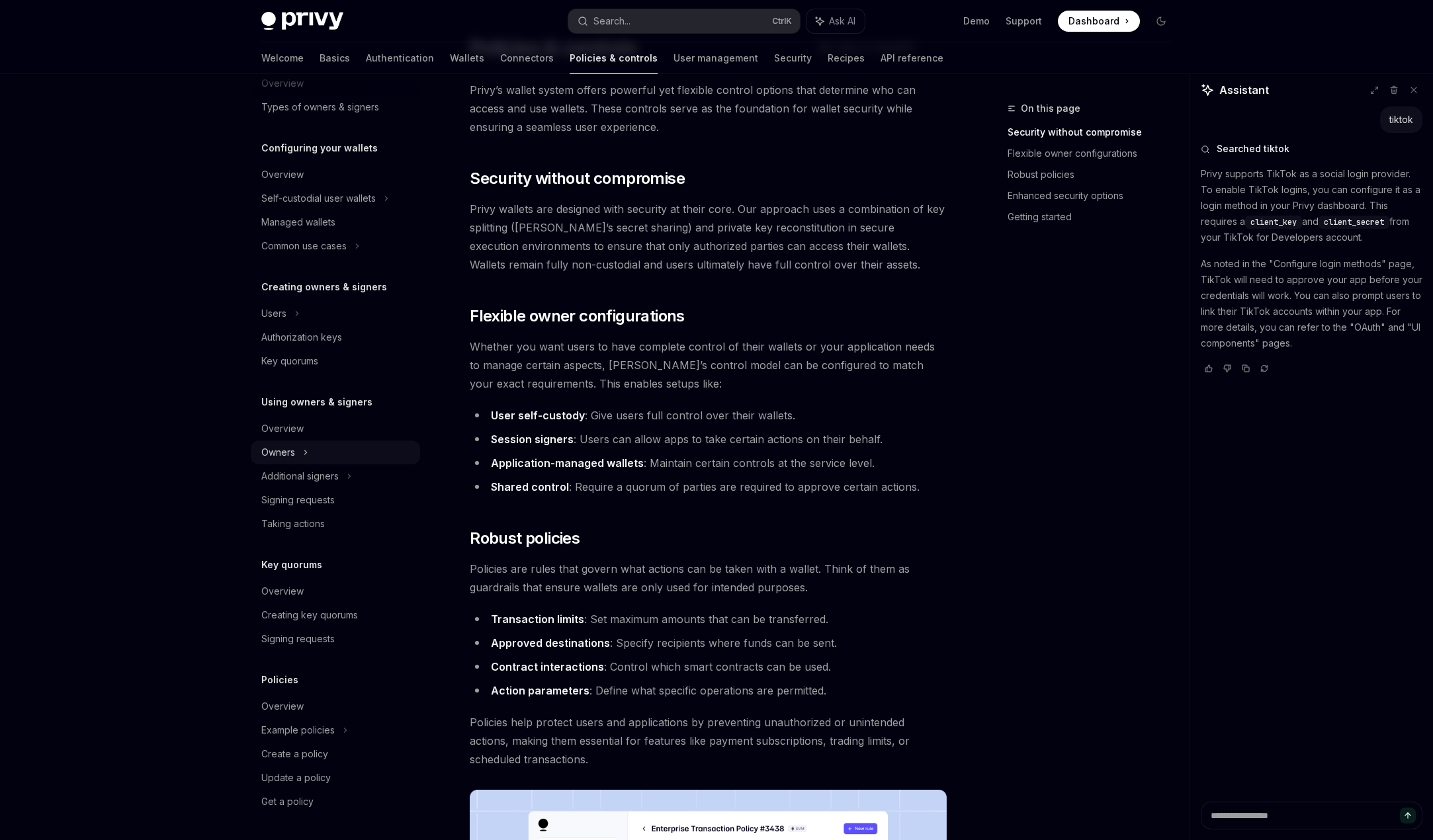
click at [316, 210] on div "Owners" at bounding box center [335, 199] width 170 height 24
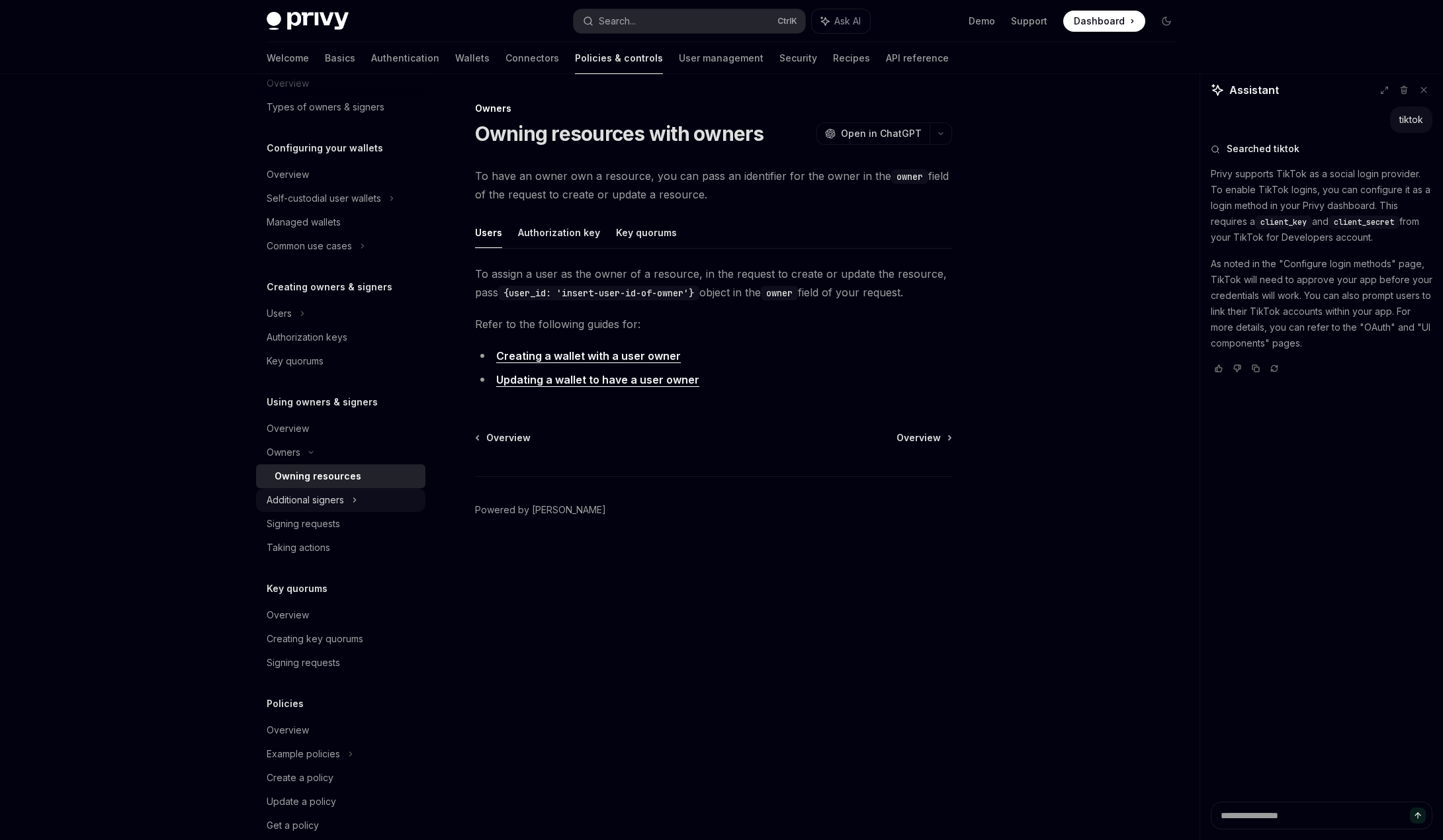
drag, startPoint x: 328, startPoint y: 501, endPoint x: 324, endPoint y: 510, distance: 9.8
click at [328, 501] on div "Additional signers" at bounding box center [306, 499] width 78 height 16
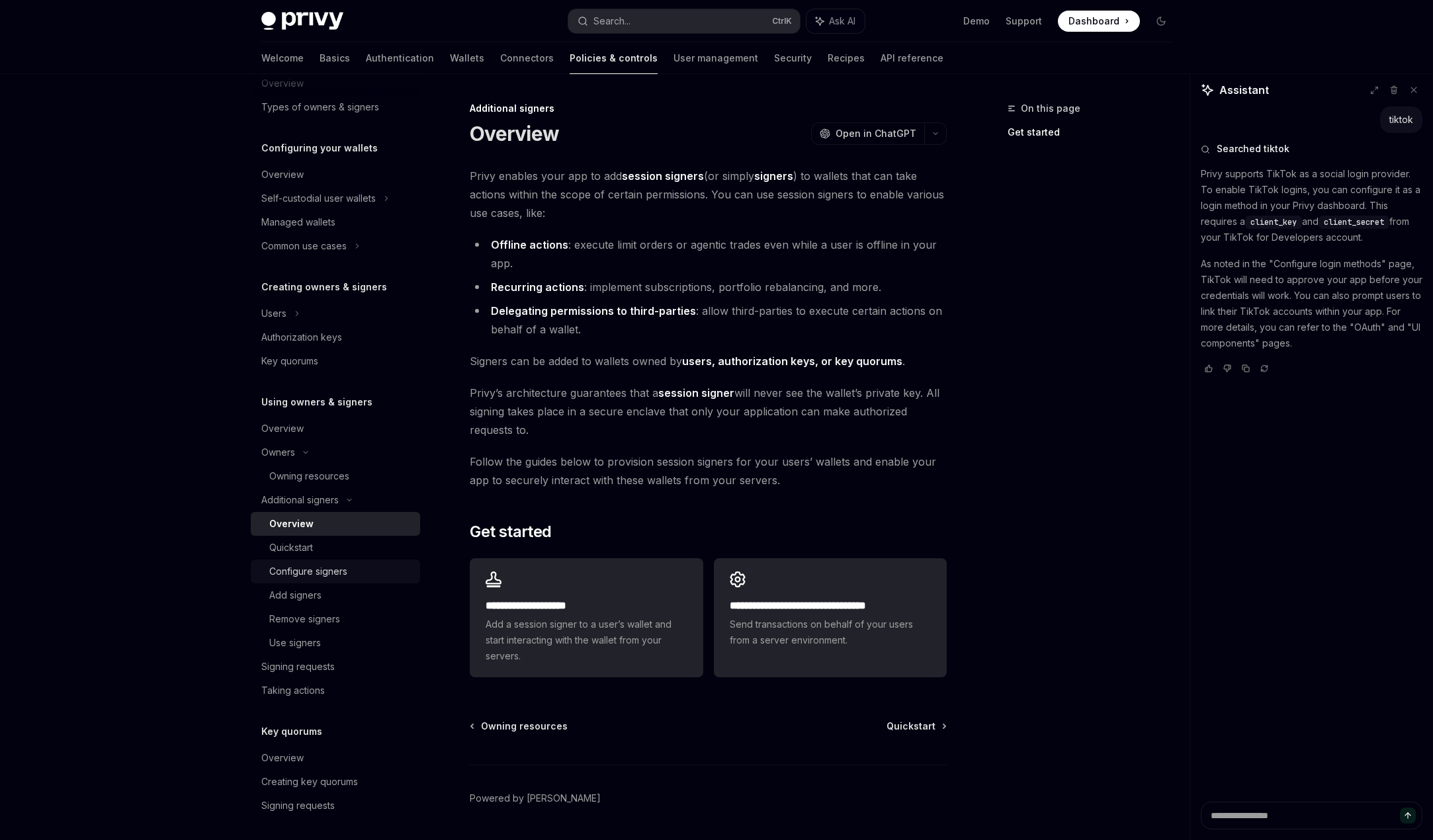
click at [324, 564] on div "Configure signers" at bounding box center [308, 571] width 78 height 16
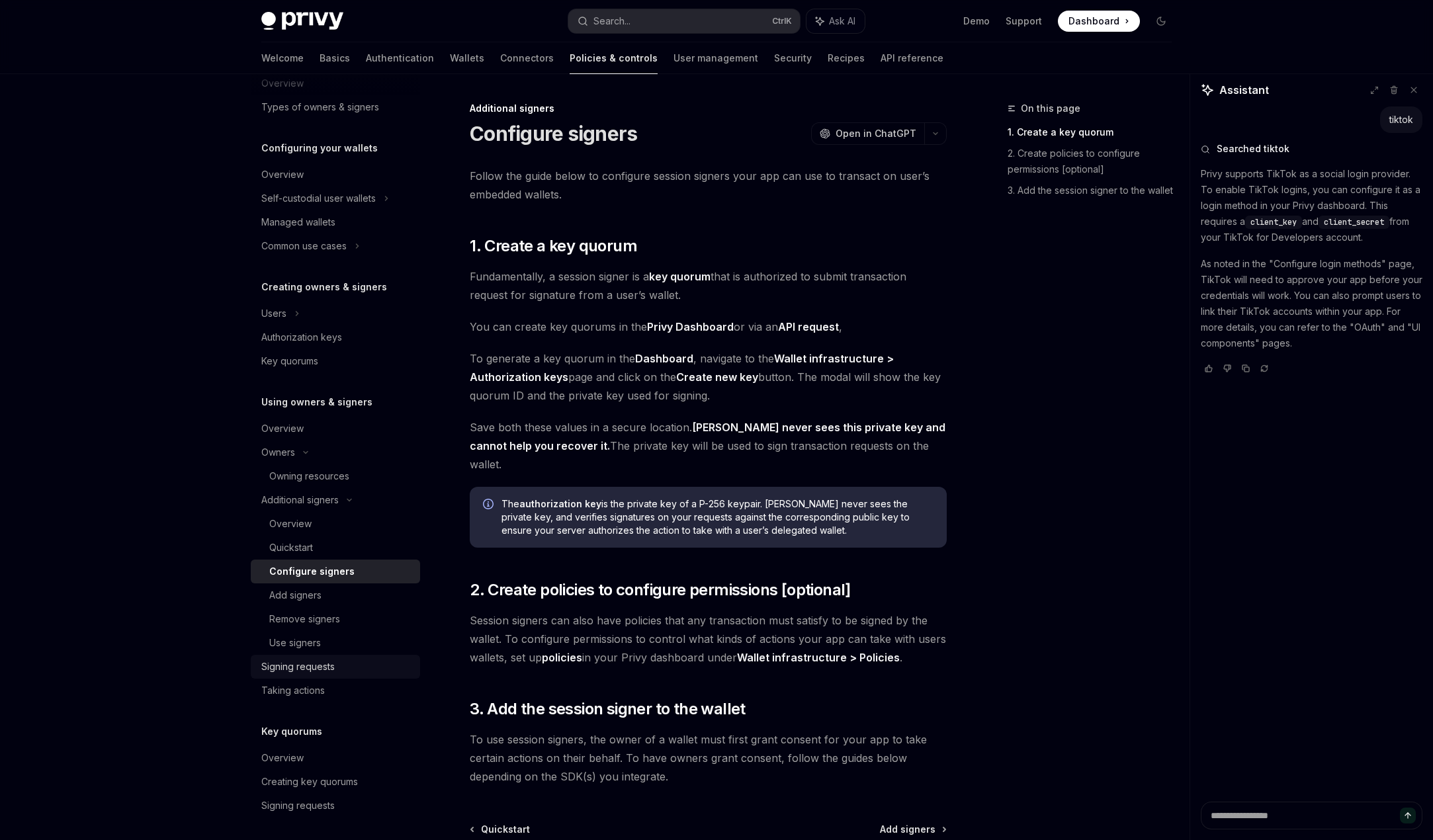
click at [324, 671] on div "Signing requests" at bounding box center [298, 666] width 73 height 16
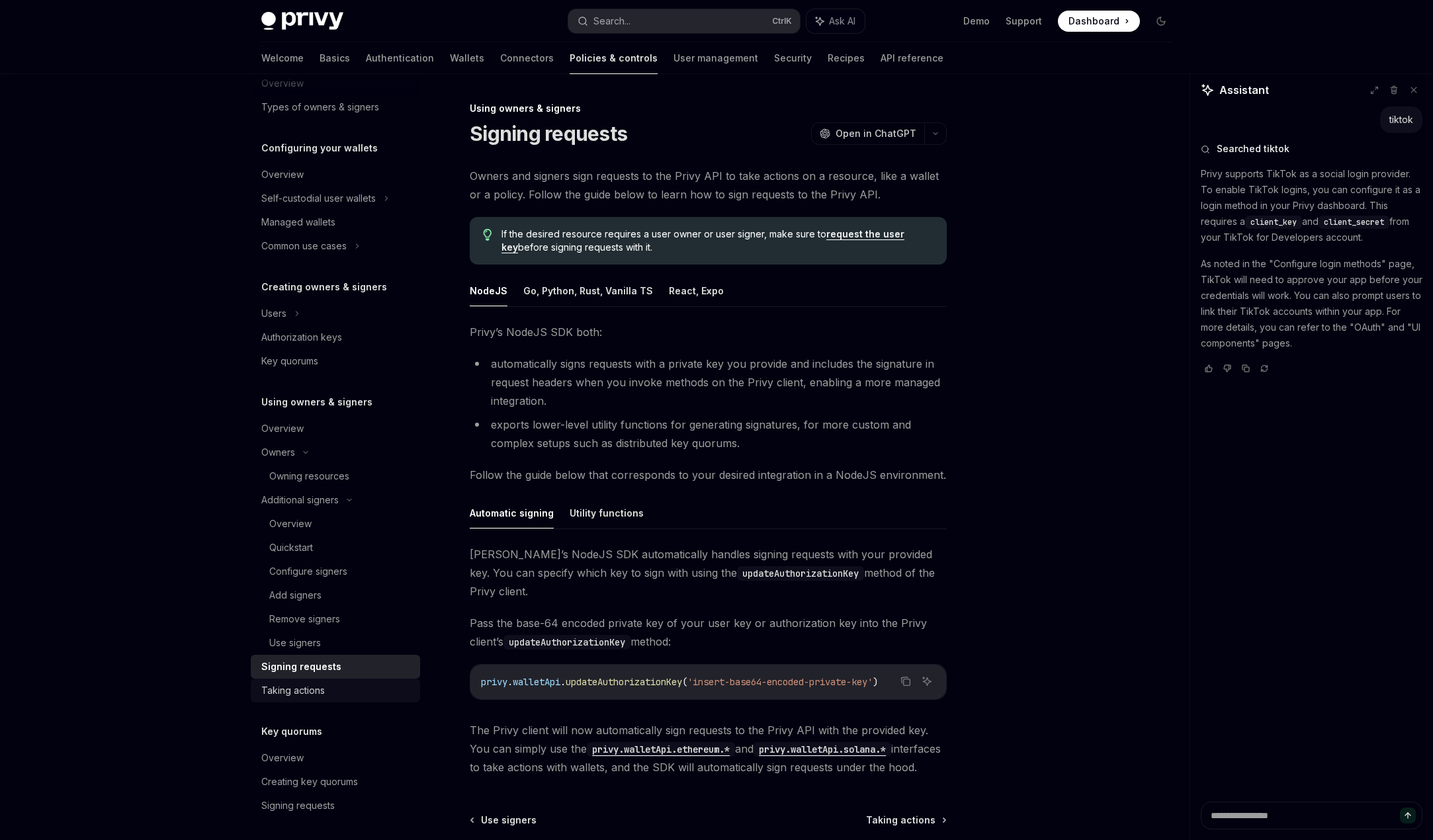
click at [326, 682] on link "Taking actions" at bounding box center [335, 691] width 170 height 24
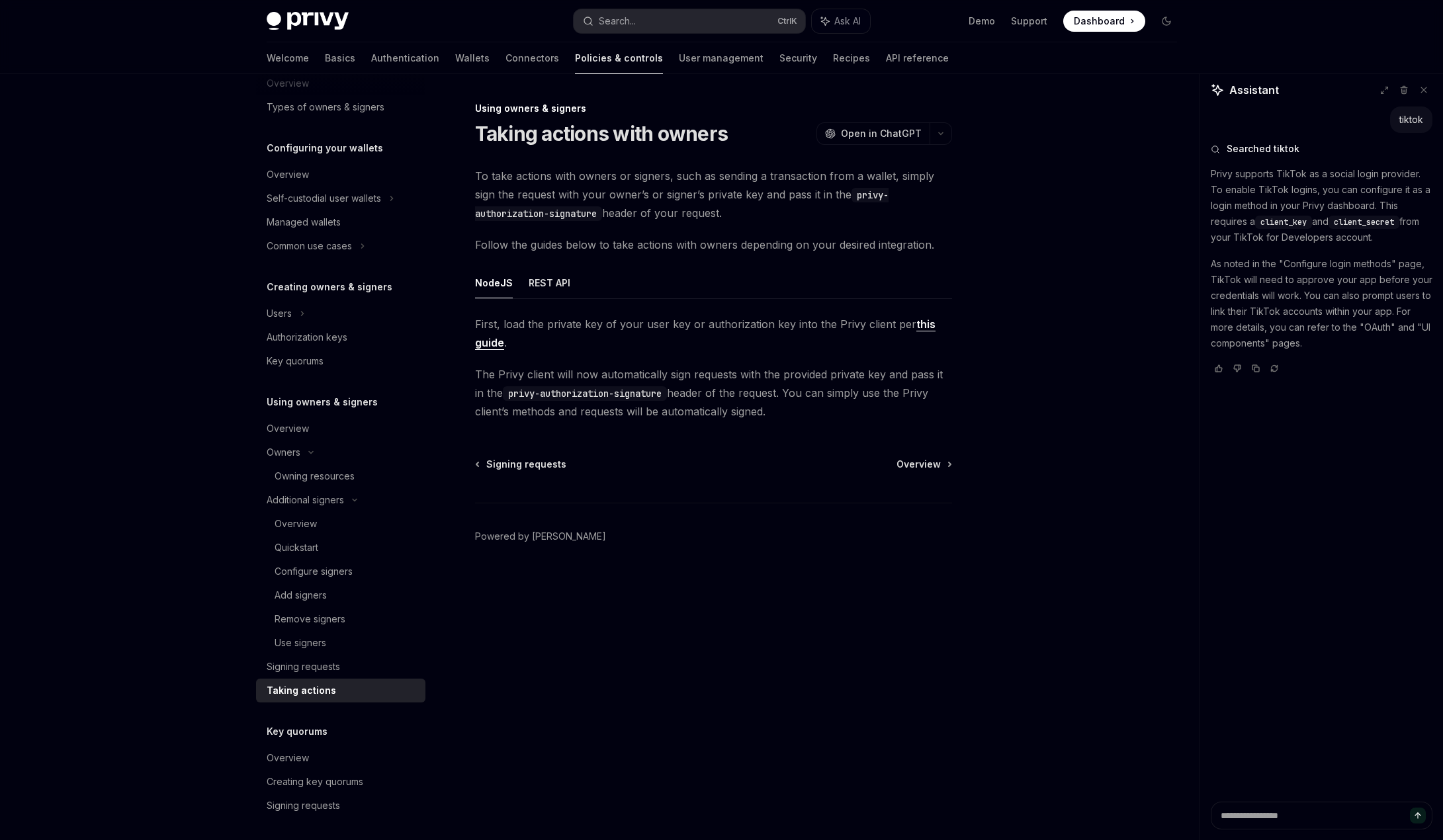
scroll to position [158, 0]
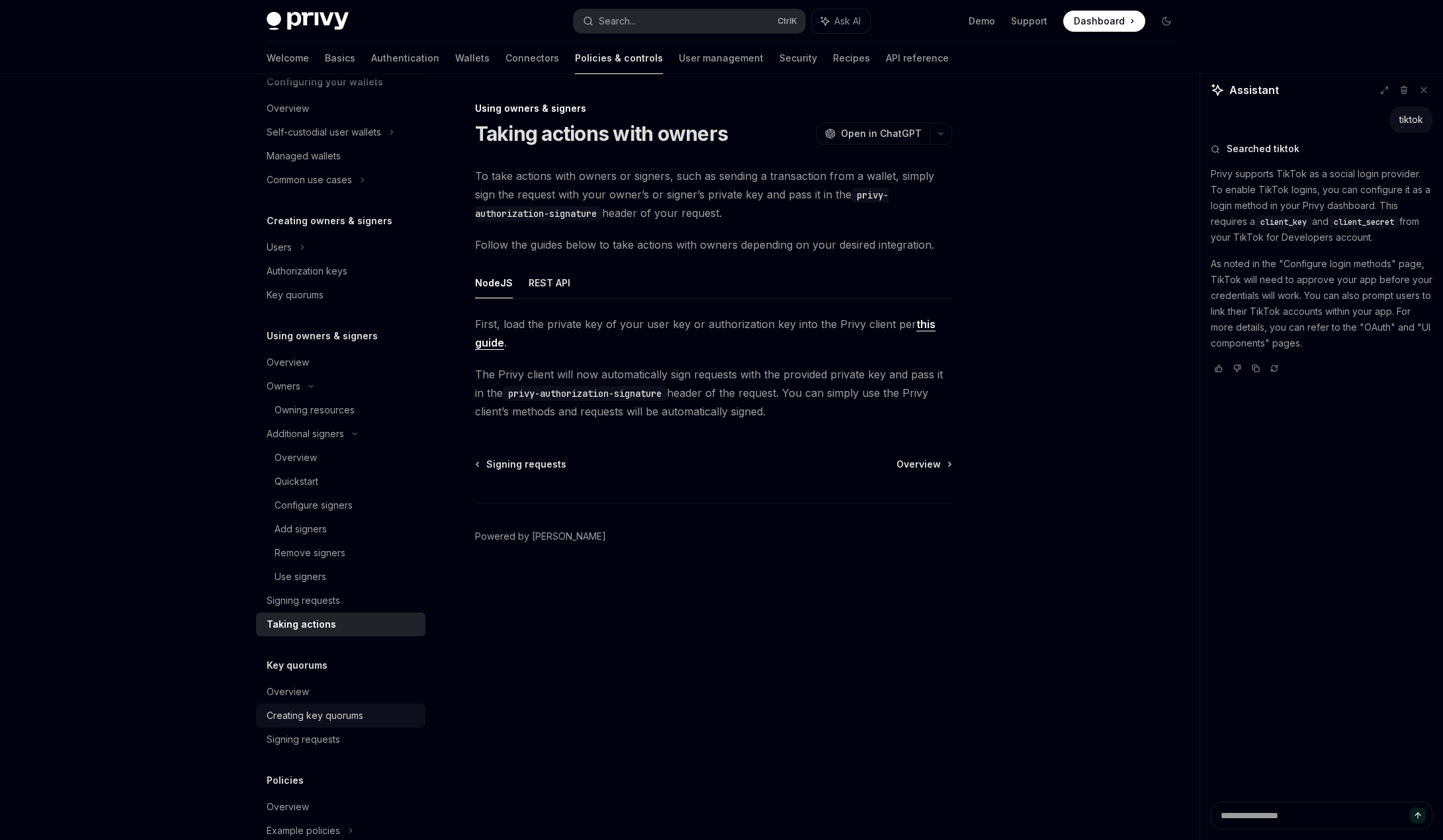
click at [312, 711] on div "Creating key quorums" at bounding box center [315, 715] width 96 height 16
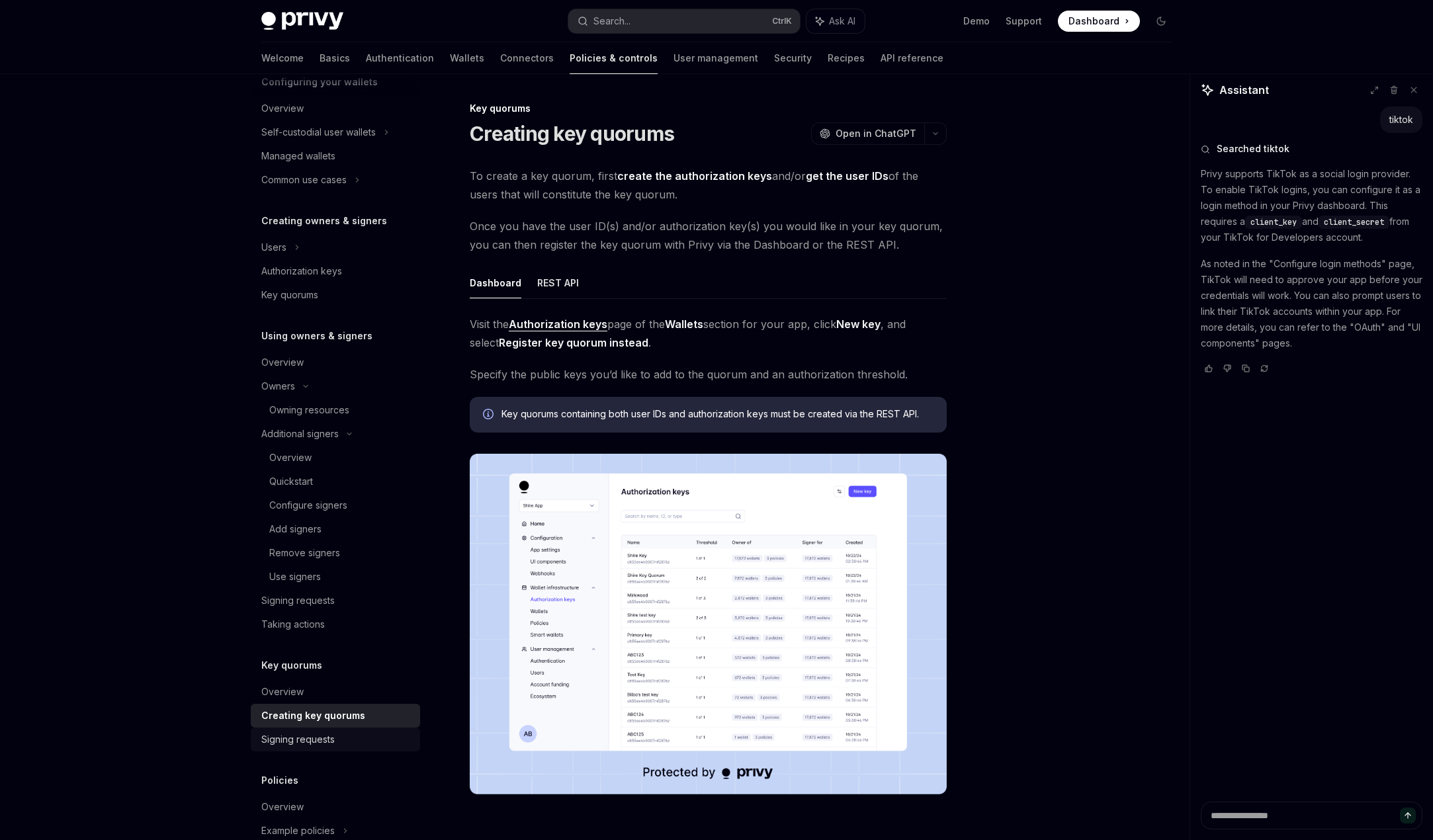
click at [325, 738] on div "Signing requests" at bounding box center [298, 739] width 73 height 16
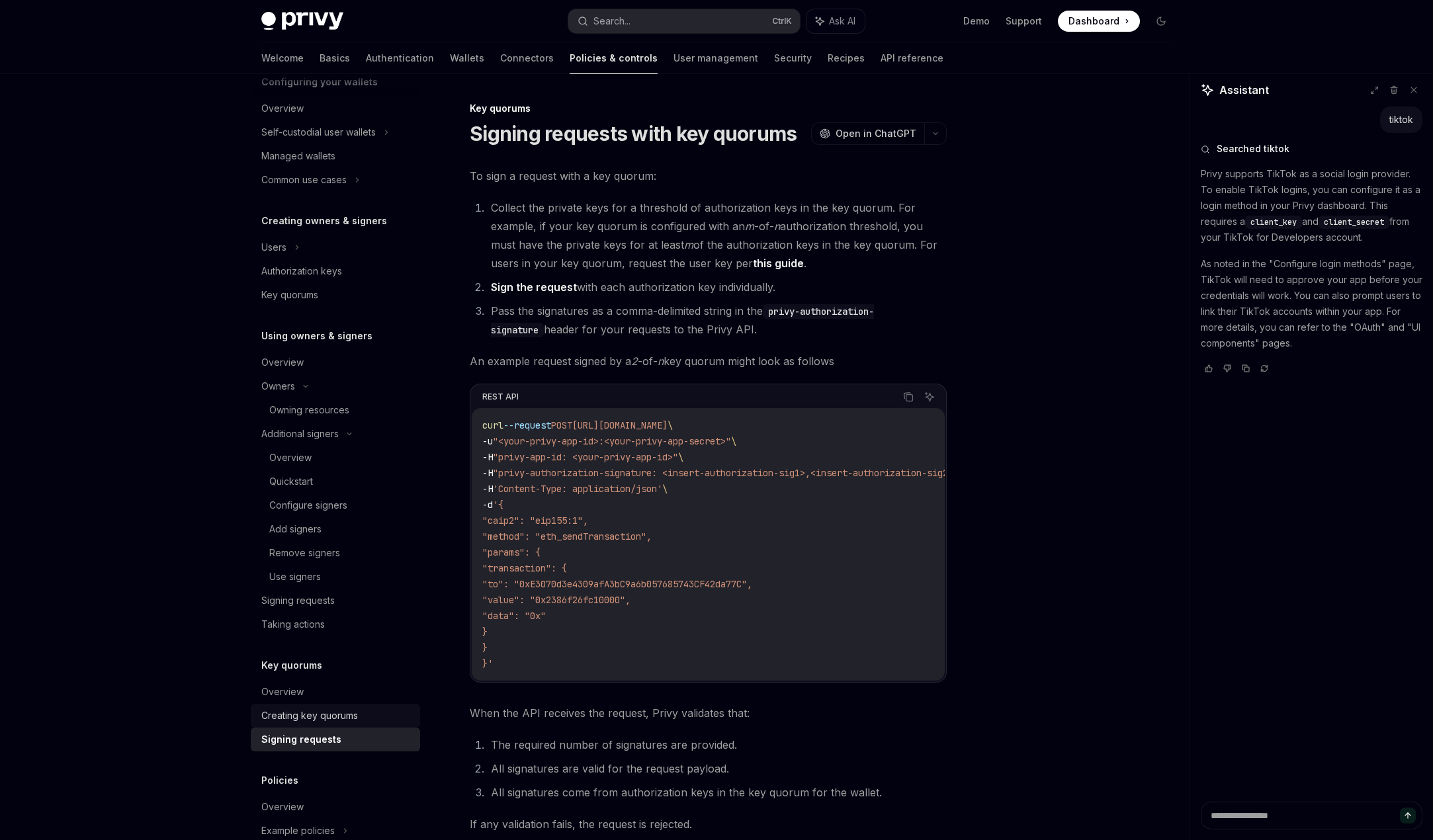
click at [312, 721] on div "Creating key quorums" at bounding box center [309, 715] width 96 height 16
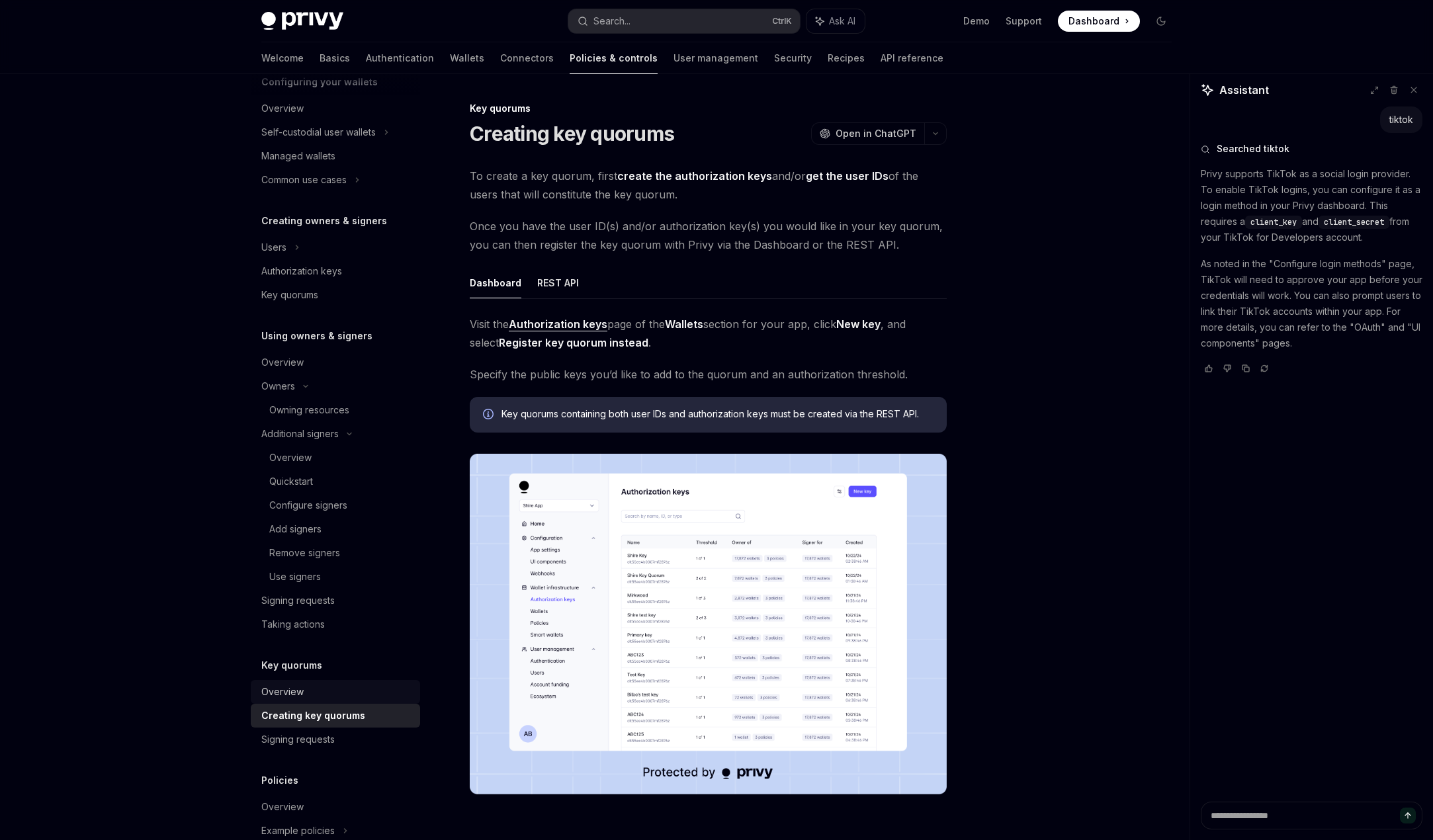
click at [300, 690] on div "Overview" at bounding box center [283, 691] width 43 height 16
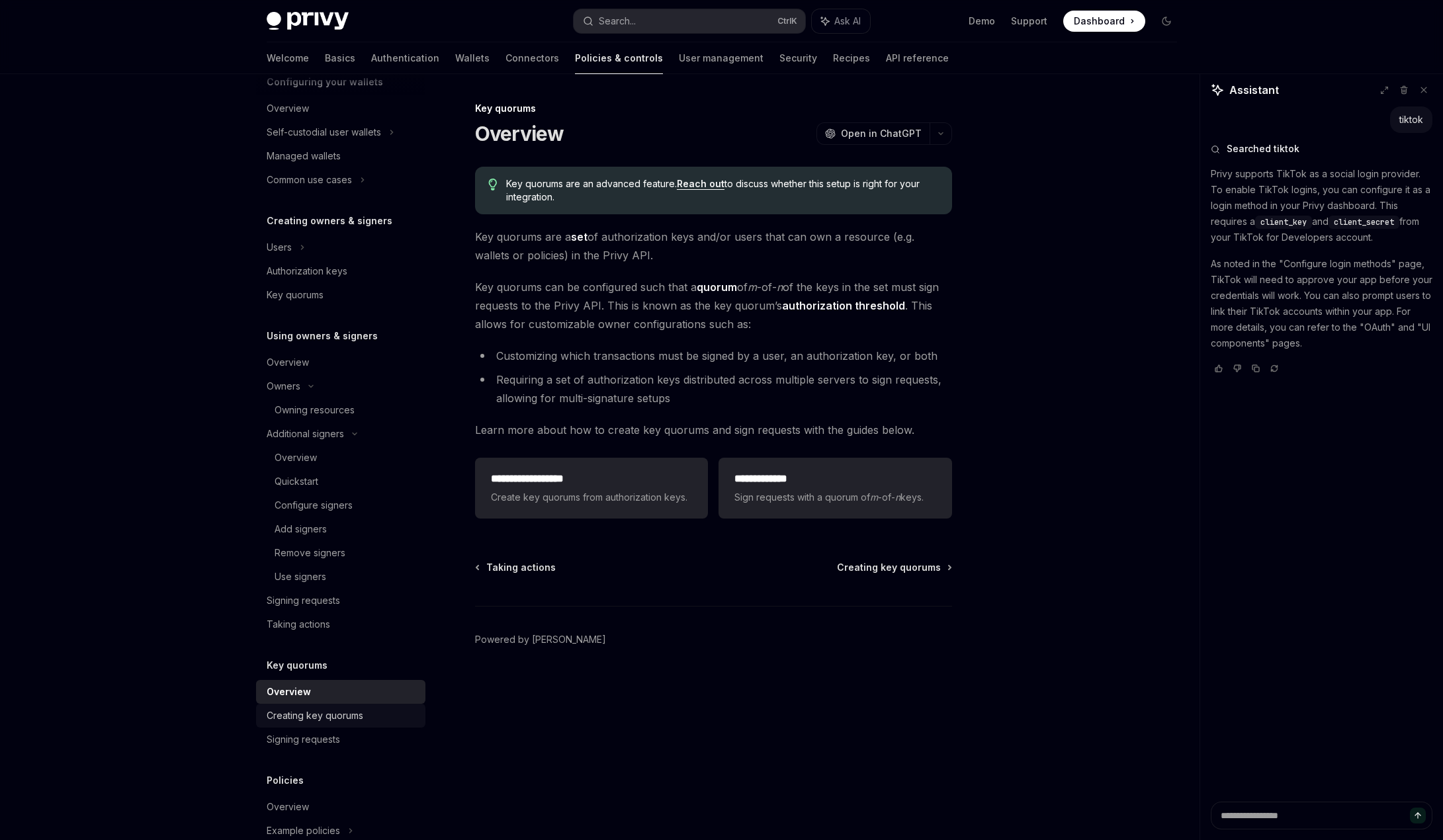
click at [320, 713] on div "Creating key quorums" at bounding box center [315, 715] width 96 height 16
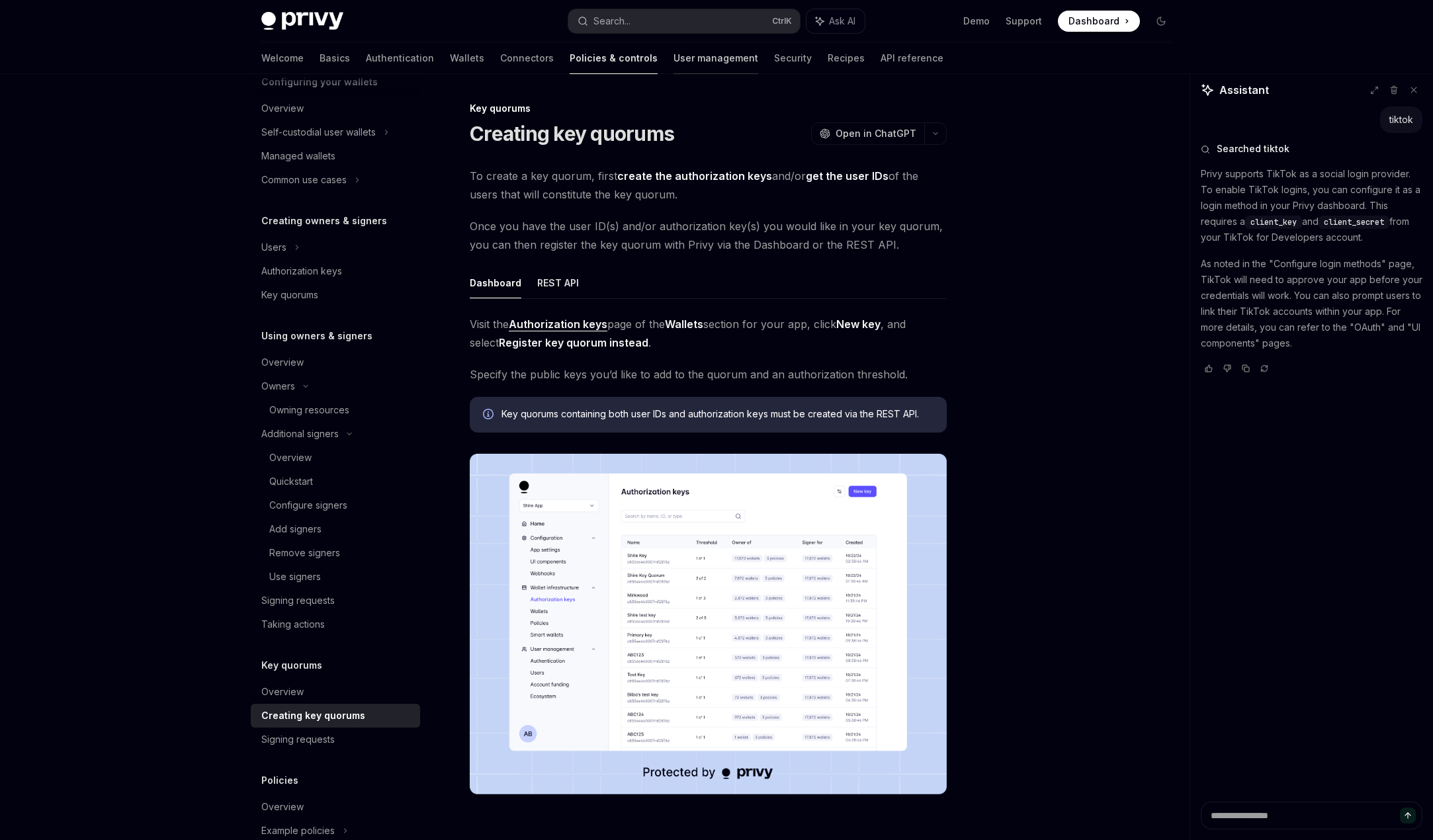
click at [674, 61] on link "User management" at bounding box center [715, 58] width 84 height 31
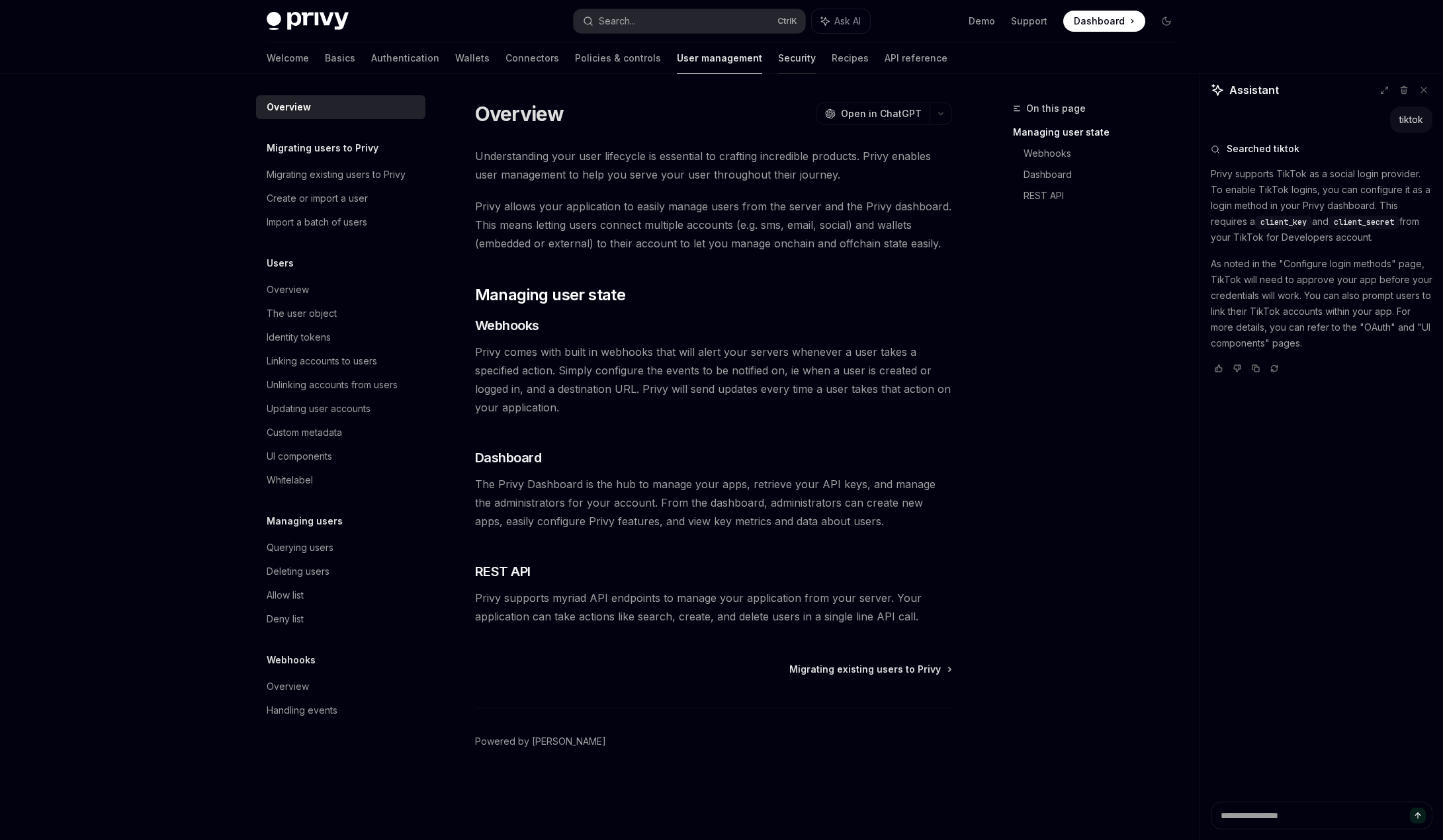
click at [778, 72] on link "Security" at bounding box center [797, 58] width 37 height 31
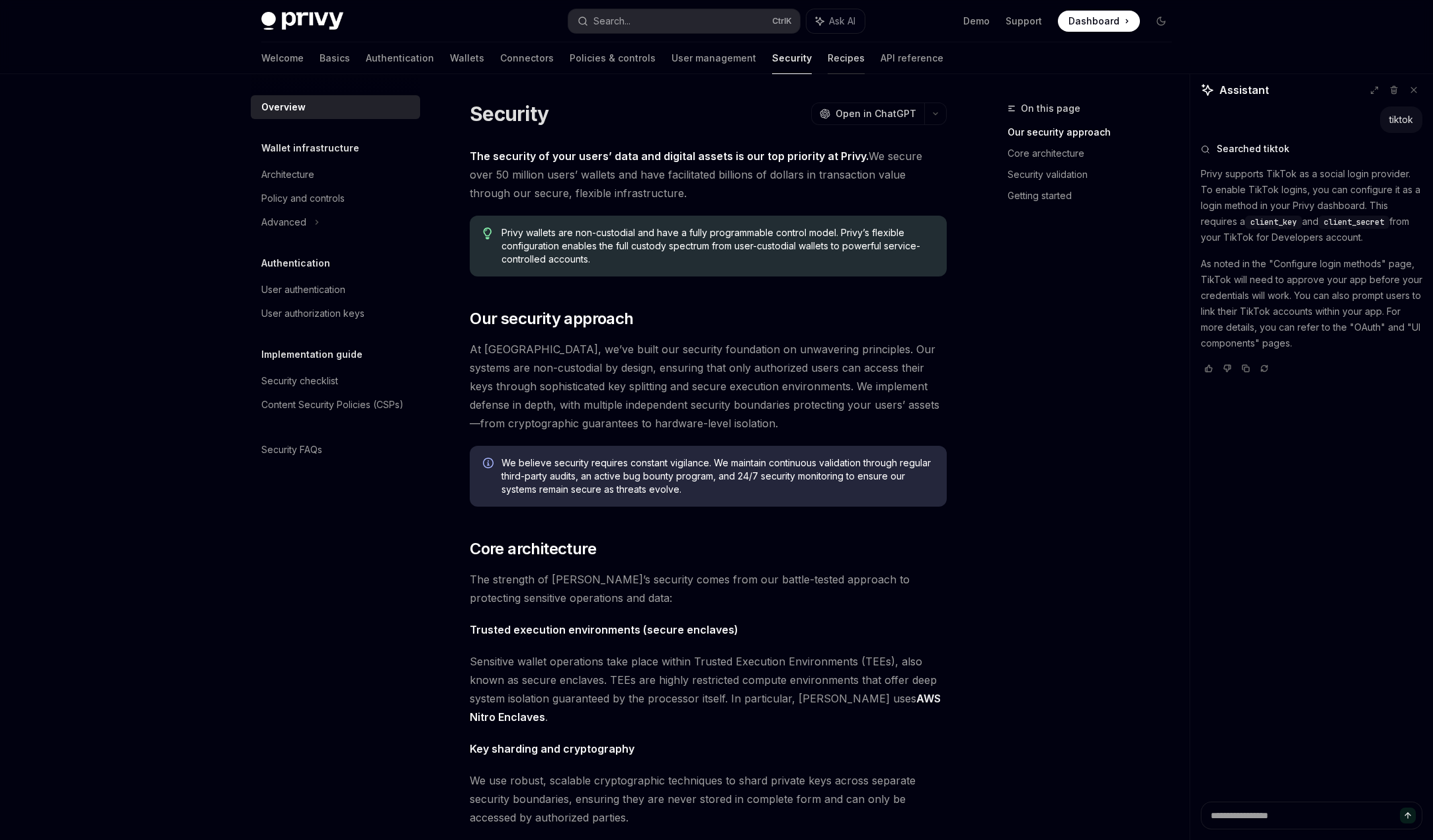
click at [828, 64] on link "Recipes" at bounding box center [846, 58] width 37 height 31
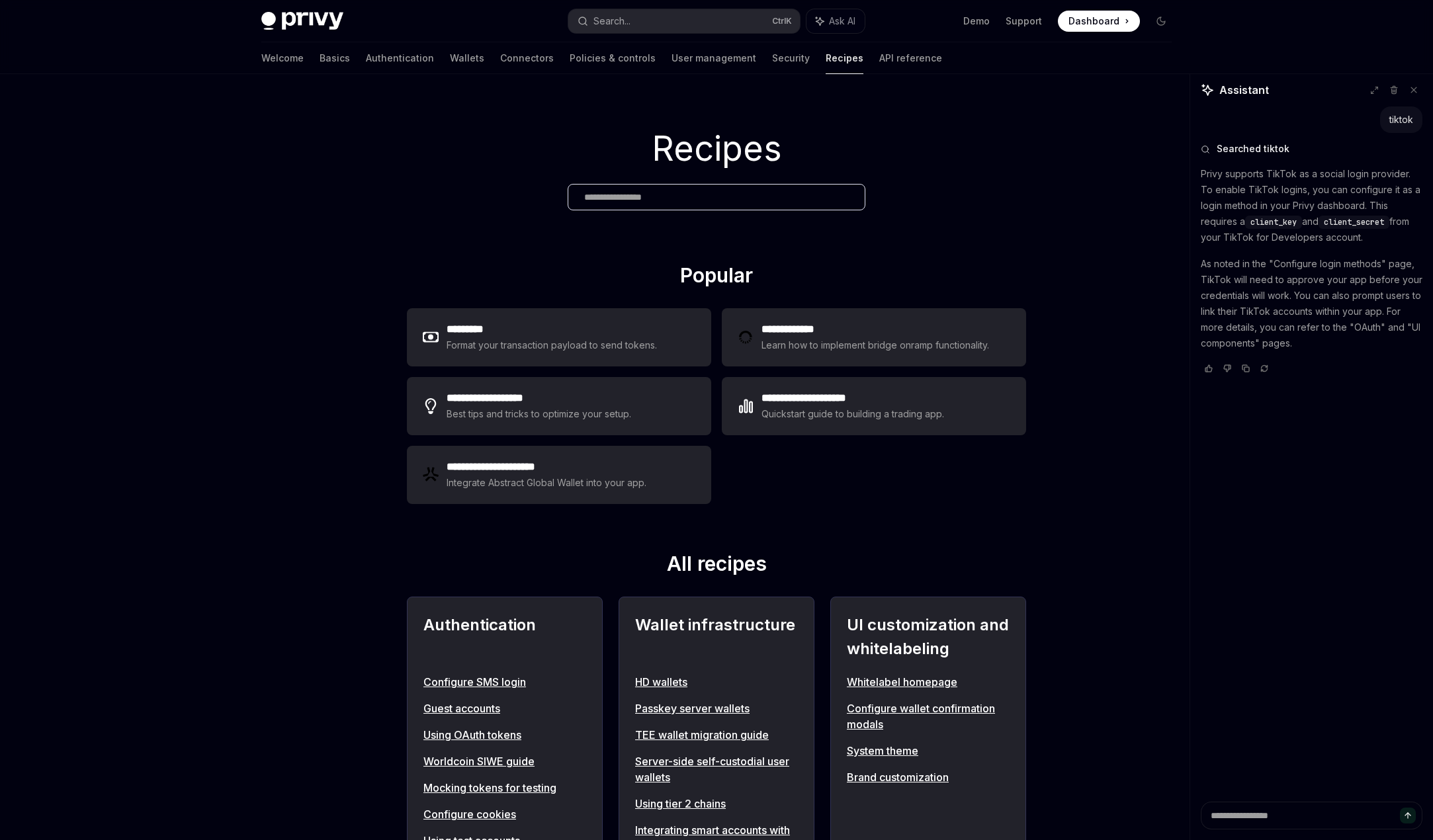
click at [786, 61] on div "Welcome Basics Authentication Wallets Connectors Policies & controls User manag…" at bounding box center [602, 58] width 680 height 31
click at [879, 63] on link "API reference" at bounding box center [910, 58] width 63 height 31
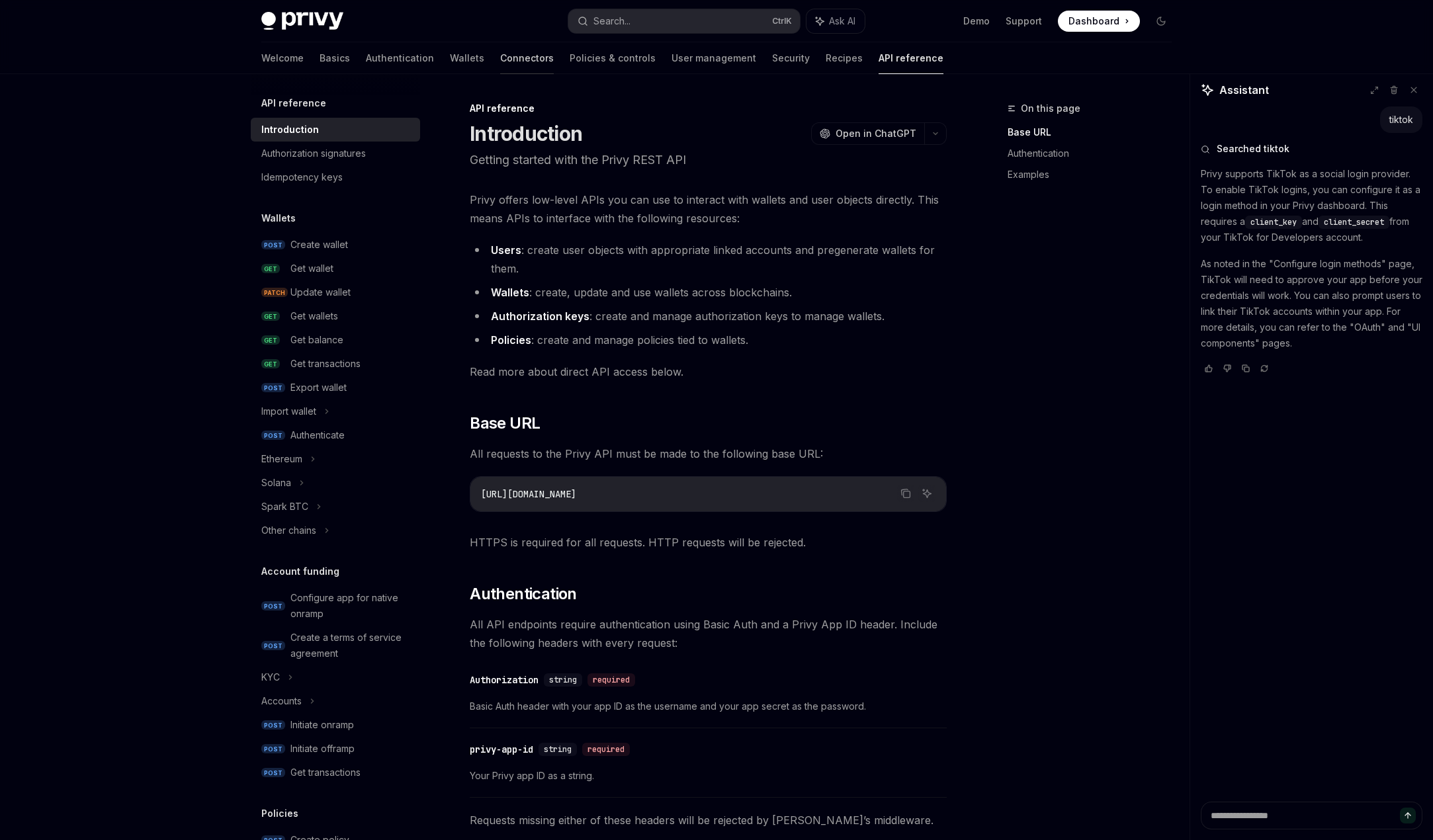
click at [500, 61] on link "Connectors" at bounding box center [527, 58] width 54 height 31
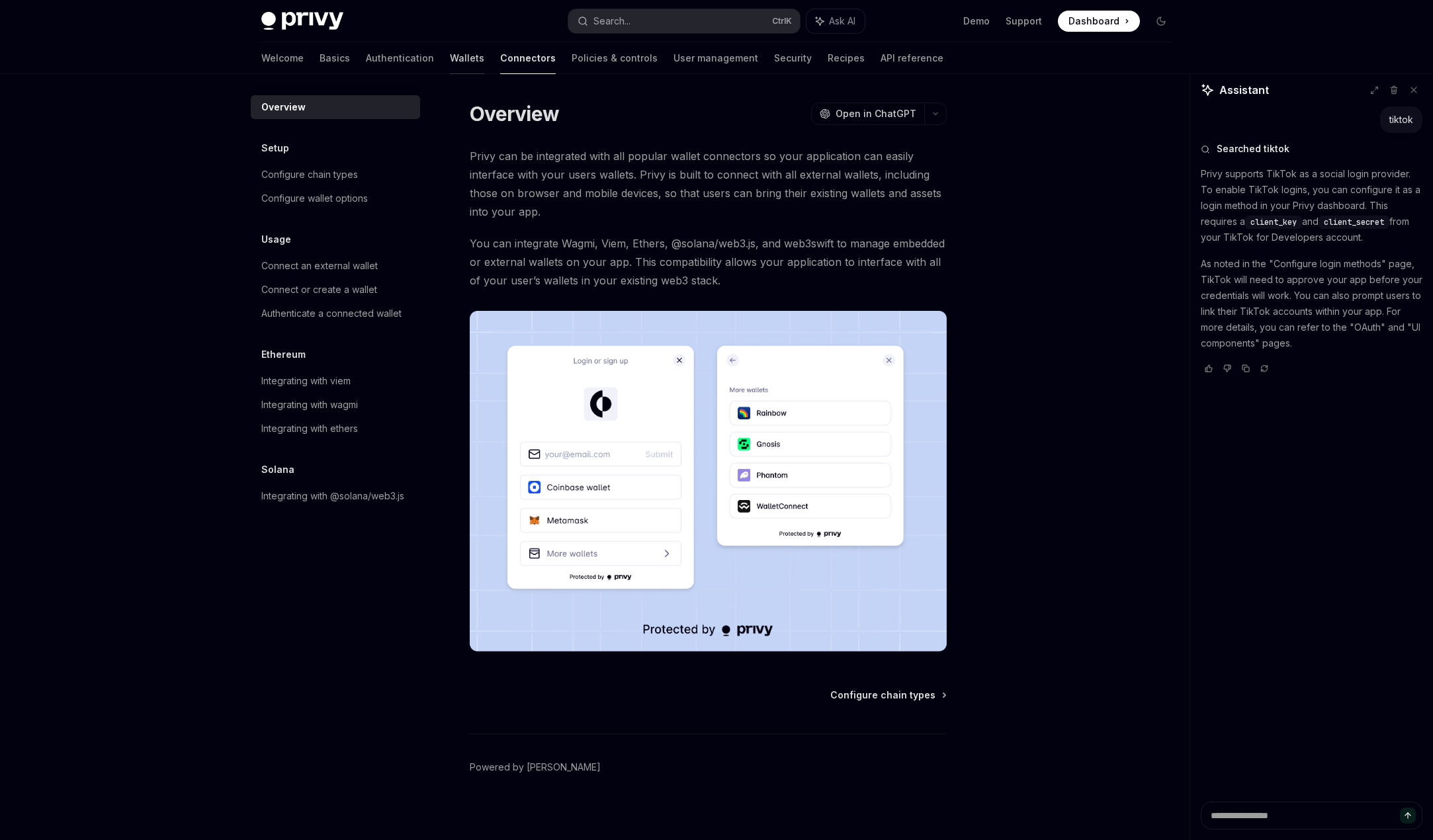
click at [450, 59] on link "Wallets" at bounding box center [467, 58] width 34 height 31
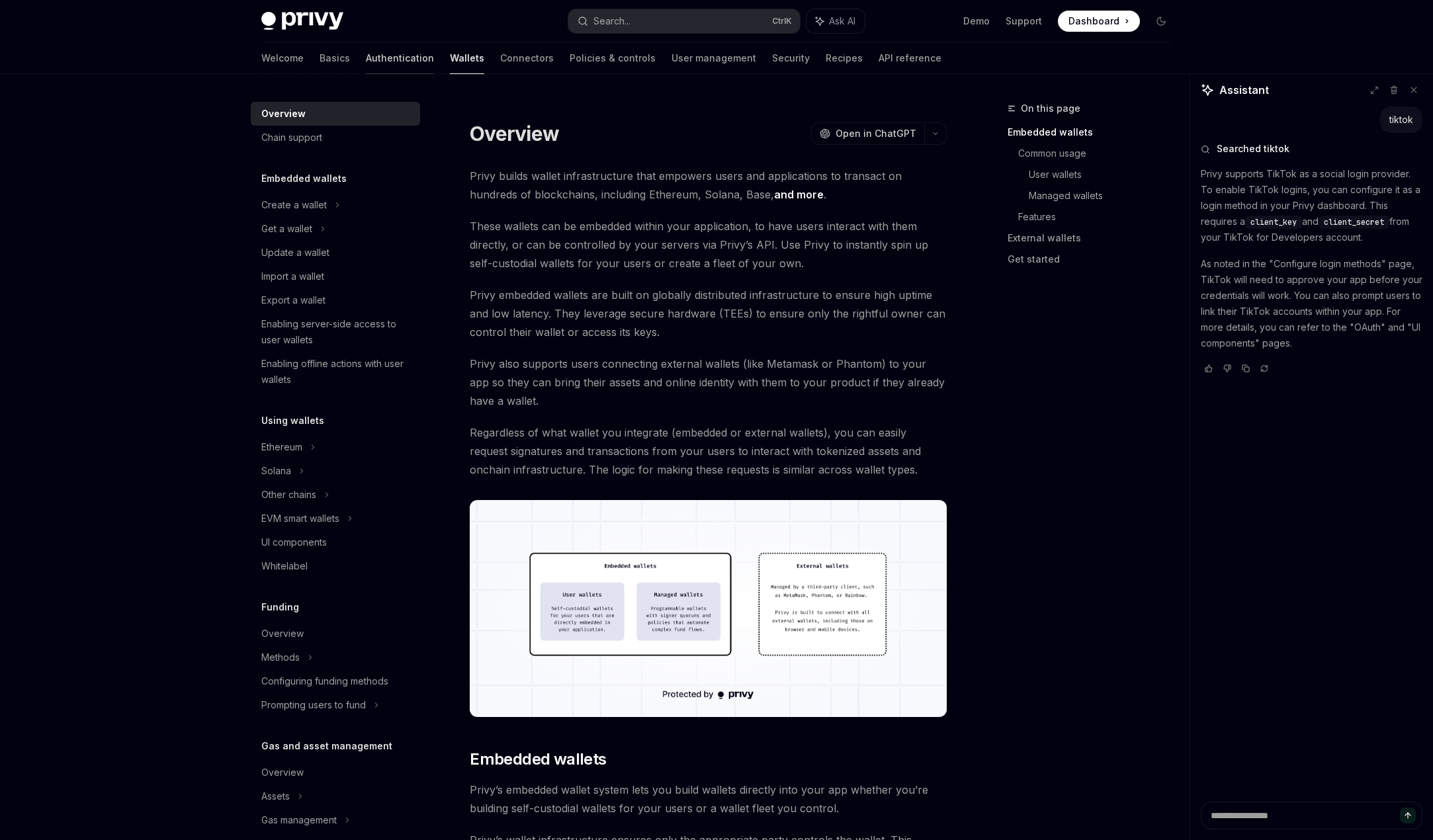
click at [366, 67] on link "Authentication" at bounding box center [399, 58] width 68 height 31
type textarea "*"
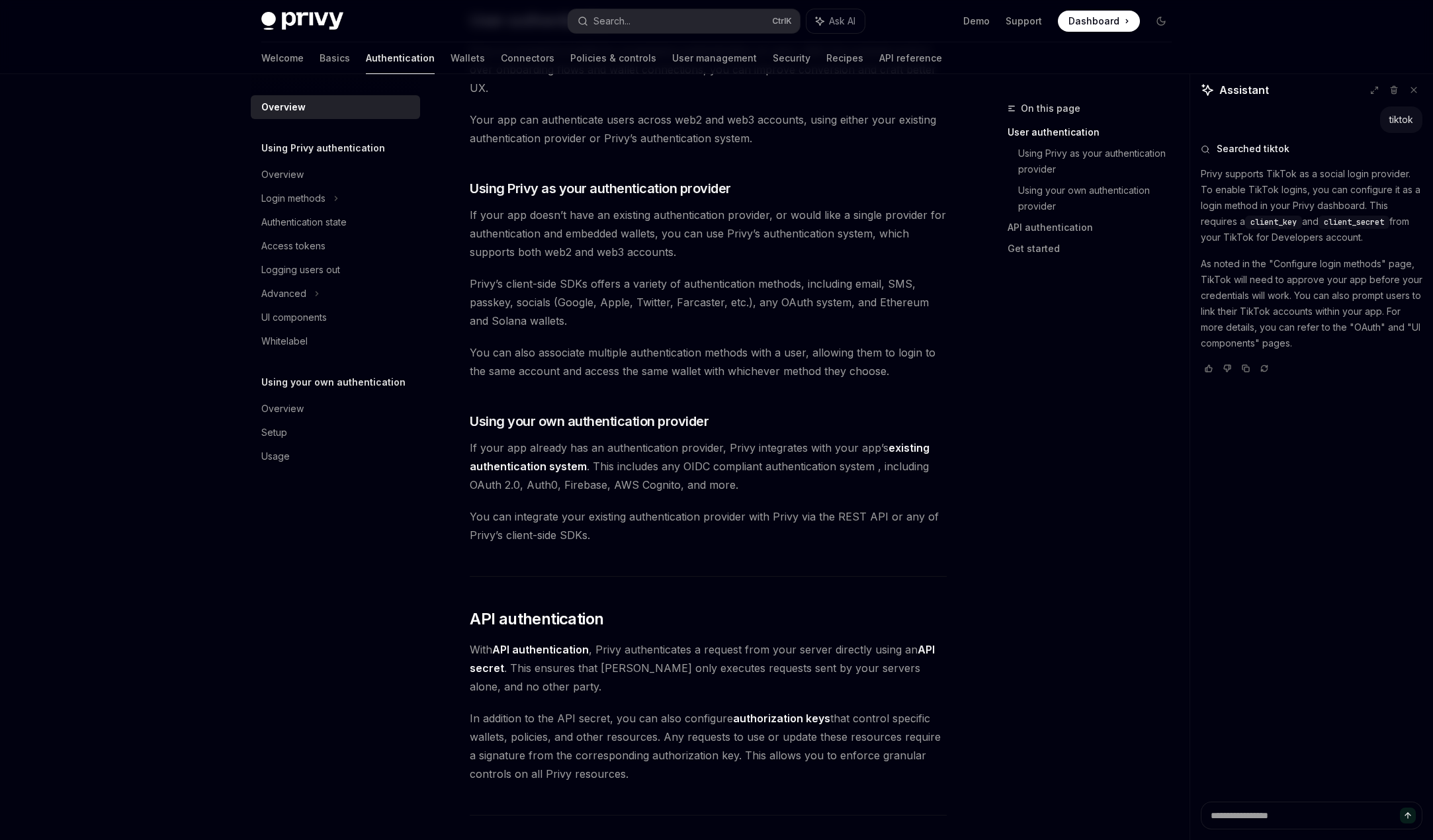
scroll to position [820, 0]
